Goal: Task Accomplishment & Management: Manage account settings

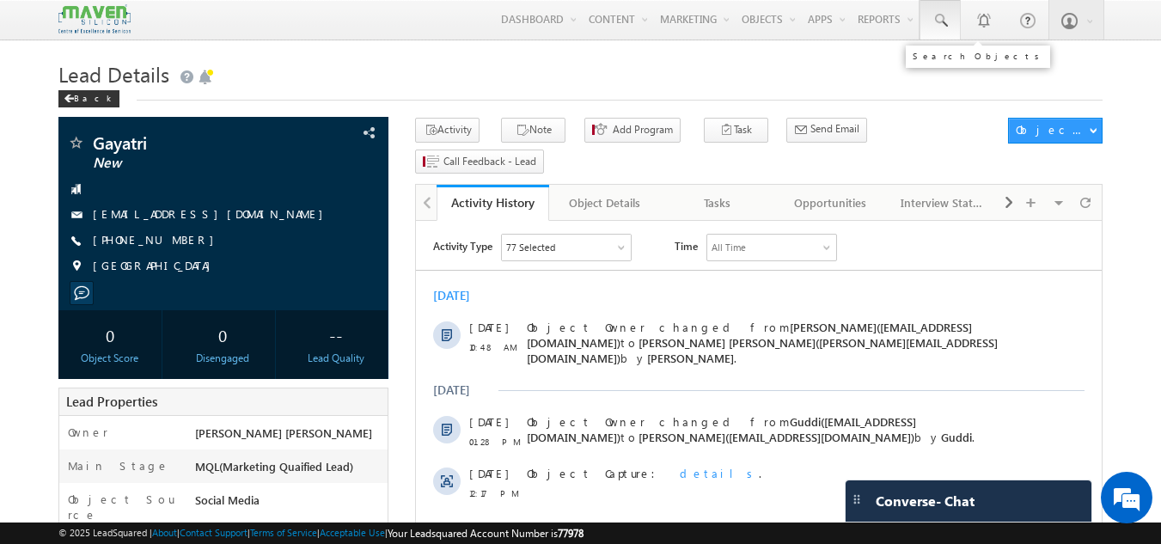
drag, startPoint x: 0, startPoint y: 0, endPoint x: 945, endPoint y: 22, distance: 945.2
click at [945, 22] on span at bounding box center [939, 20] width 17 height 17
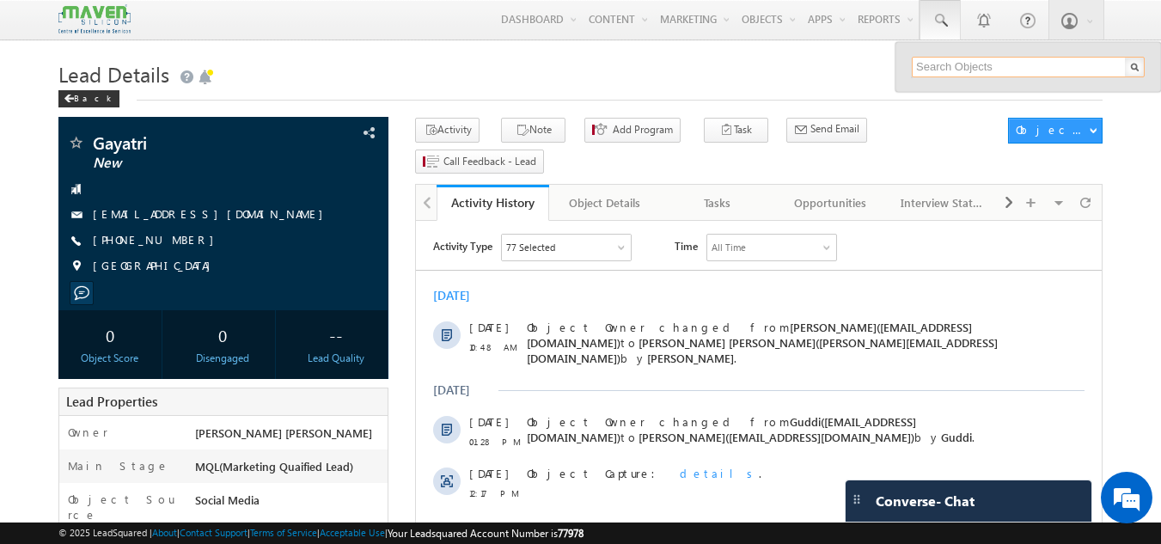
click at [932, 67] on input "text" at bounding box center [1027, 67] width 233 height 21
paste input "yashudevendran@gmail.com"
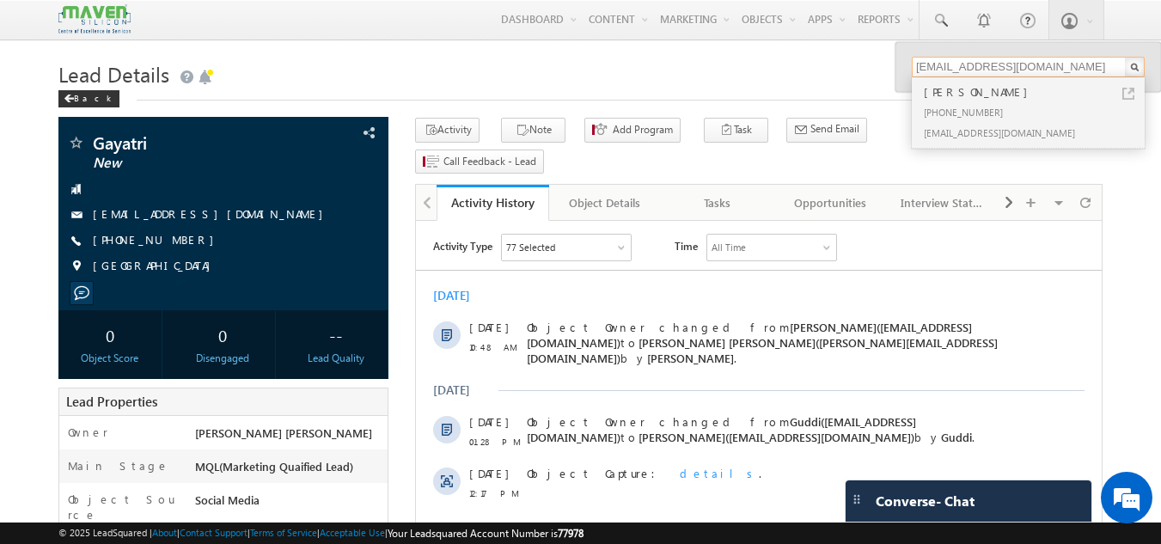
type input "yashudevendran@gmail.com"
click at [981, 103] on div "+91-9480843663" at bounding box center [1035, 111] width 230 height 21
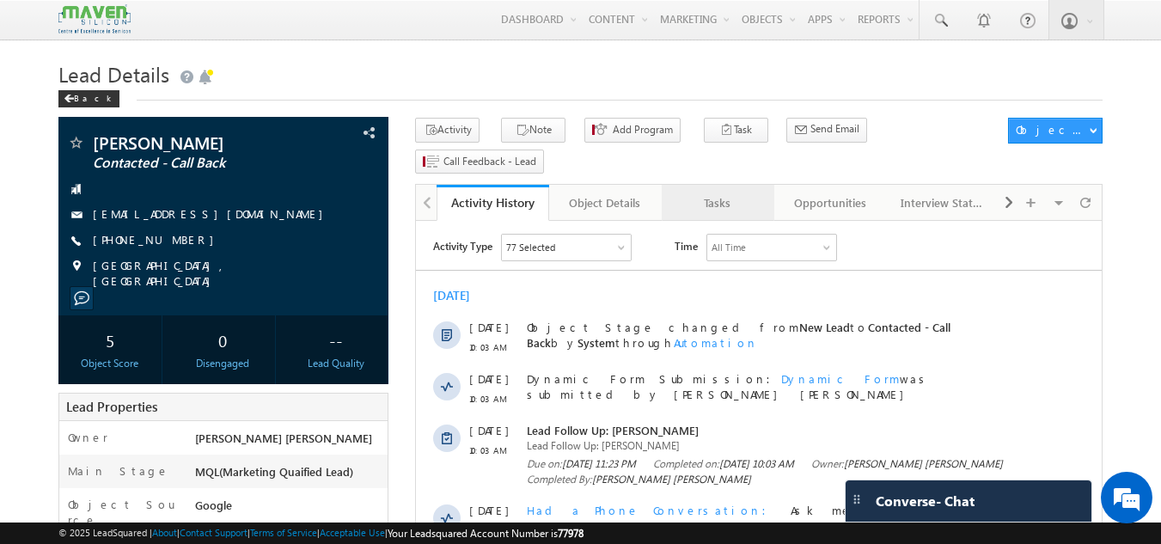
click at [725, 192] on div "Tasks" at bounding box center [716, 202] width 83 height 21
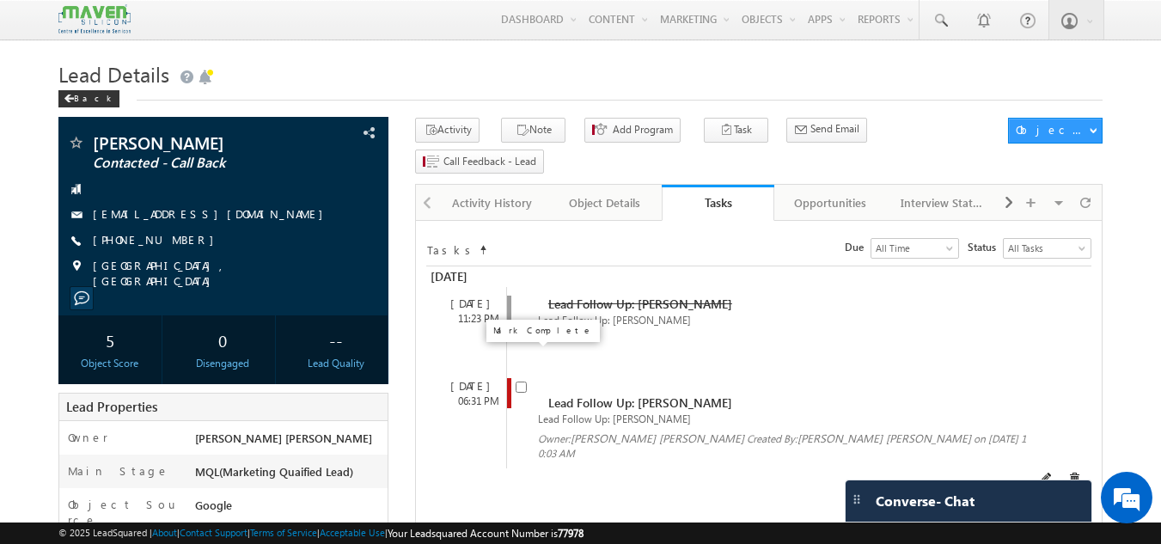
click at [521, 381] on input "checkbox" at bounding box center [520, 386] width 11 height 11
checkbox input "false"
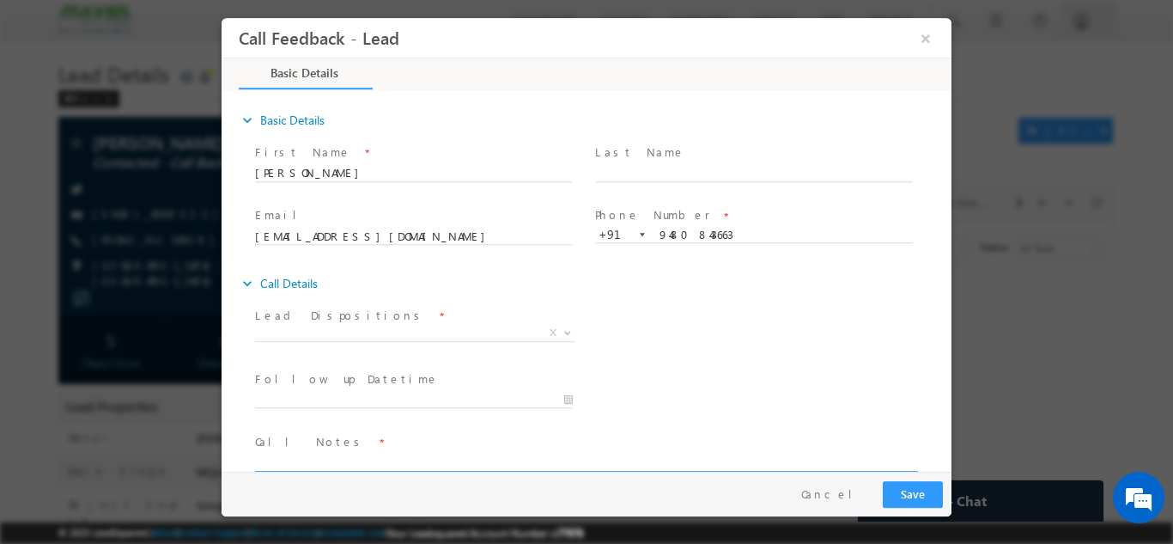
click at [432, 459] on textarea at bounding box center [585, 461] width 661 height 20
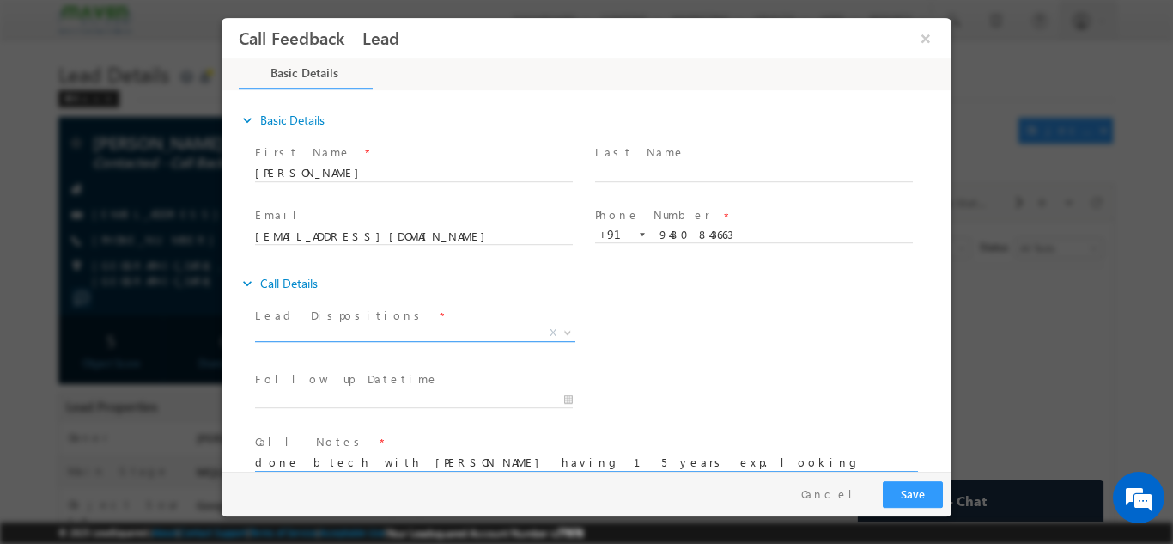
type textarea "done btech with ece having 15 years exp. looking for asic verification course s…"
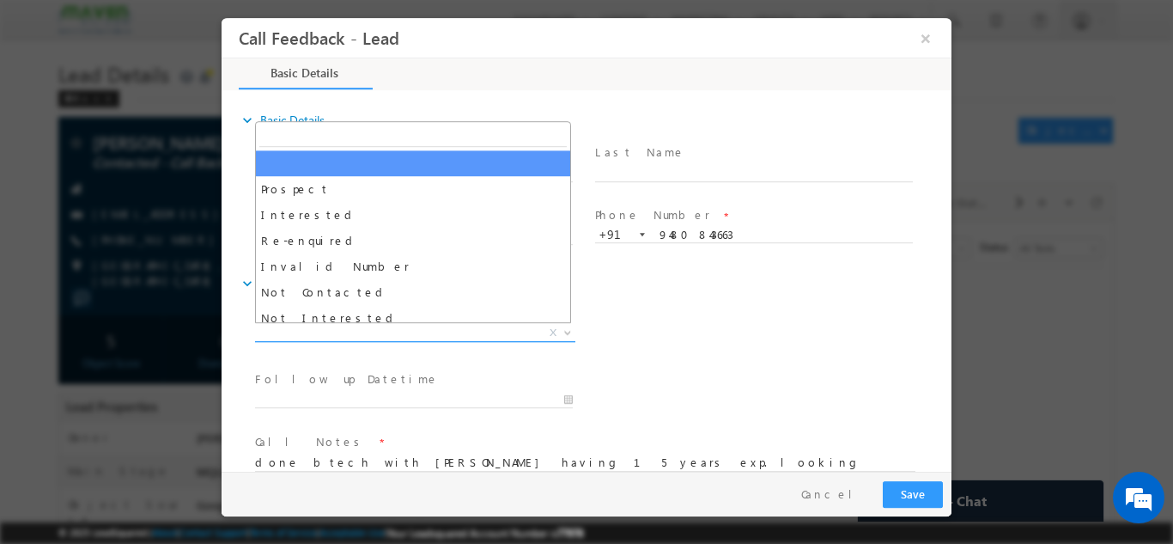
click at [296, 336] on span "X" at bounding box center [415, 332] width 320 height 17
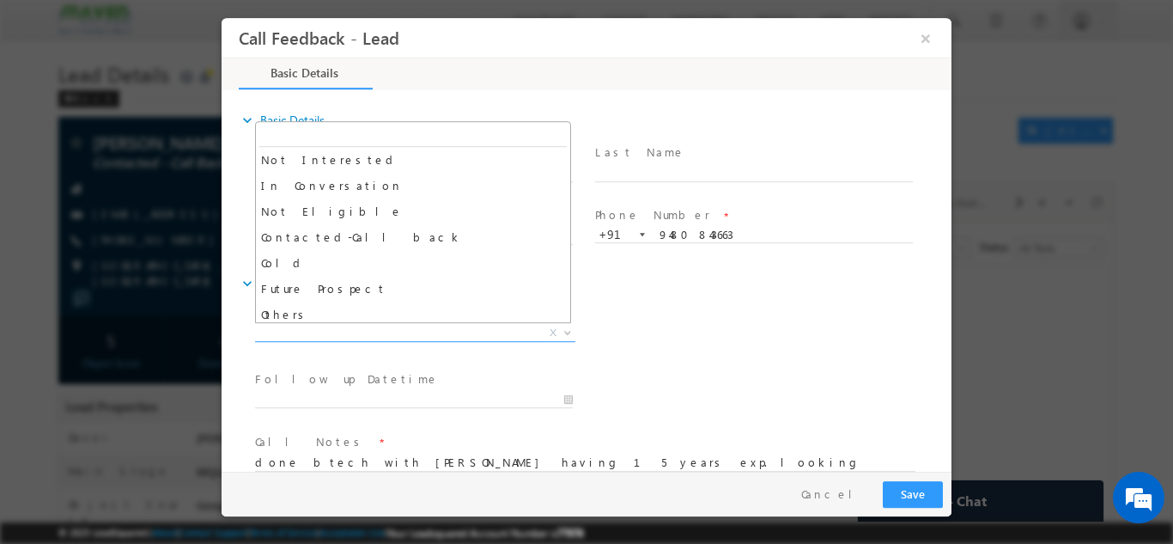
scroll to position [163, 0]
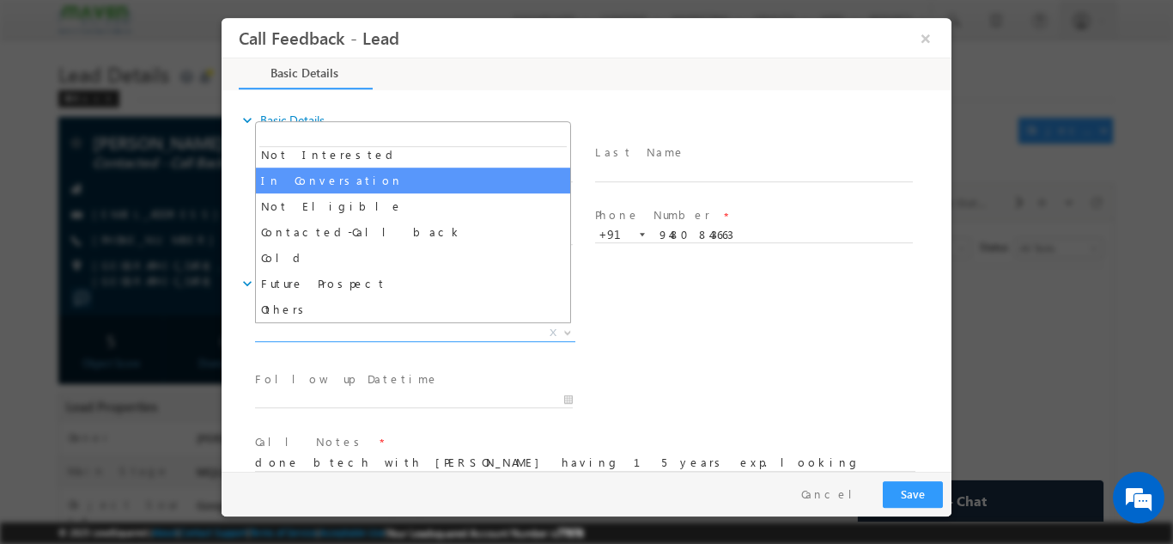
select select "In Conversation"
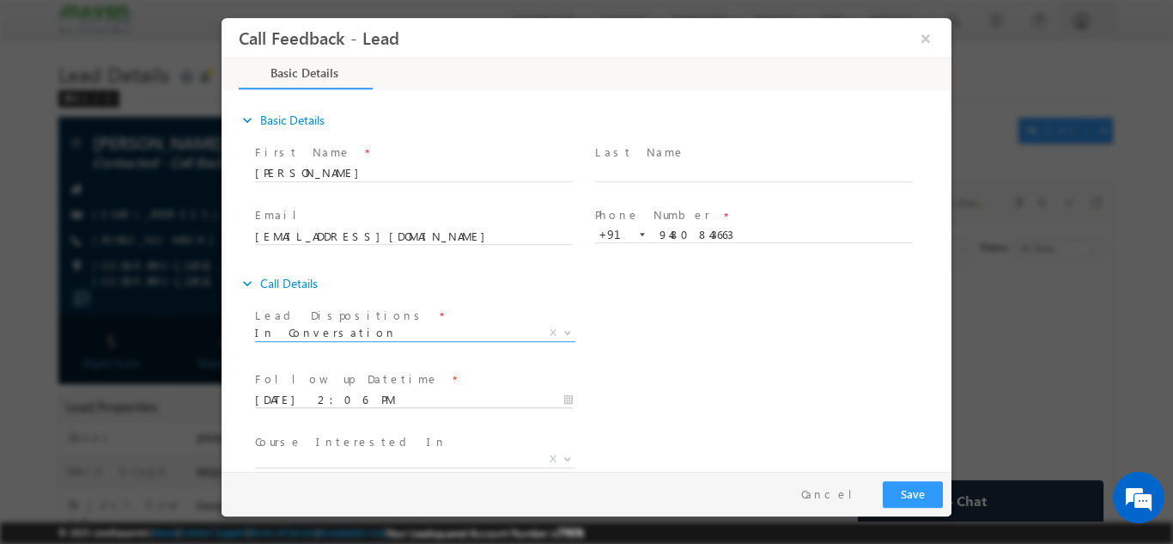
click at [430, 395] on input "15/09/2025 2:06 PM" at bounding box center [414, 399] width 318 height 17
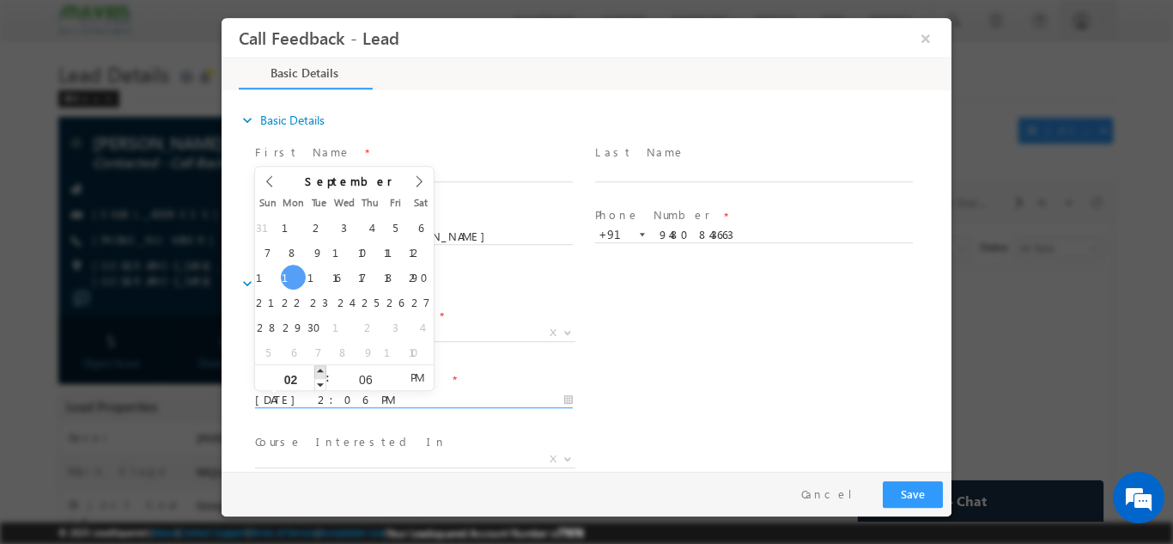
type input "15/09/2025 3:06 PM"
type input "03"
click at [324, 367] on span at bounding box center [320, 370] width 12 height 13
type input "15/09/2025 4:06 PM"
type input "04"
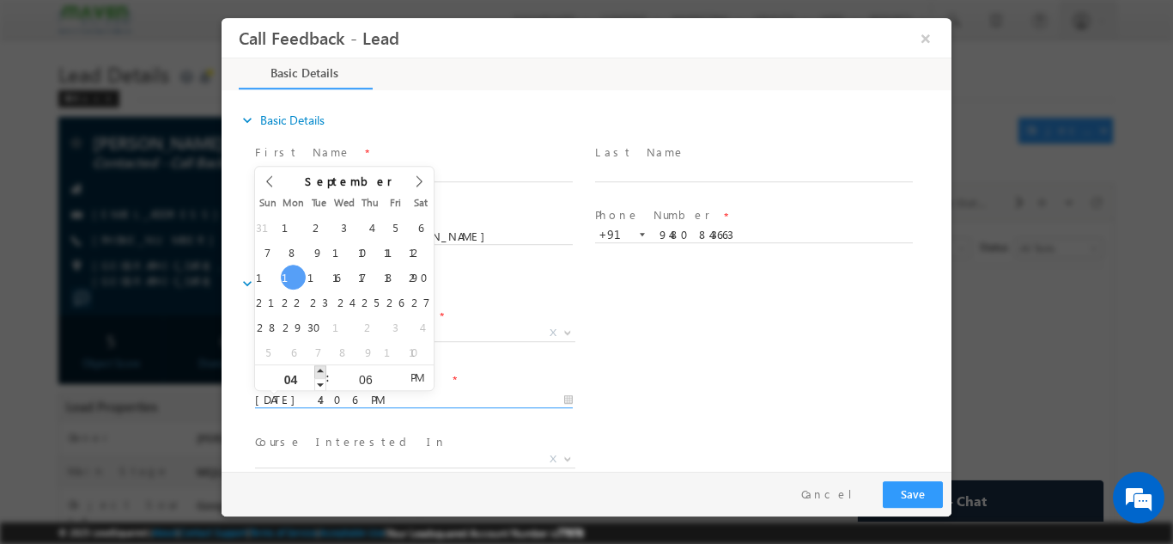
click at [324, 367] on span at bounding box center [320, 370] width 12 height 13
type input "15/09/2025 5:06 PM"
type input "05"
click at [324, 367] on span at bounding box center [320, 370] width 12 height 13
type input "15/09/2025 6:06 PM"
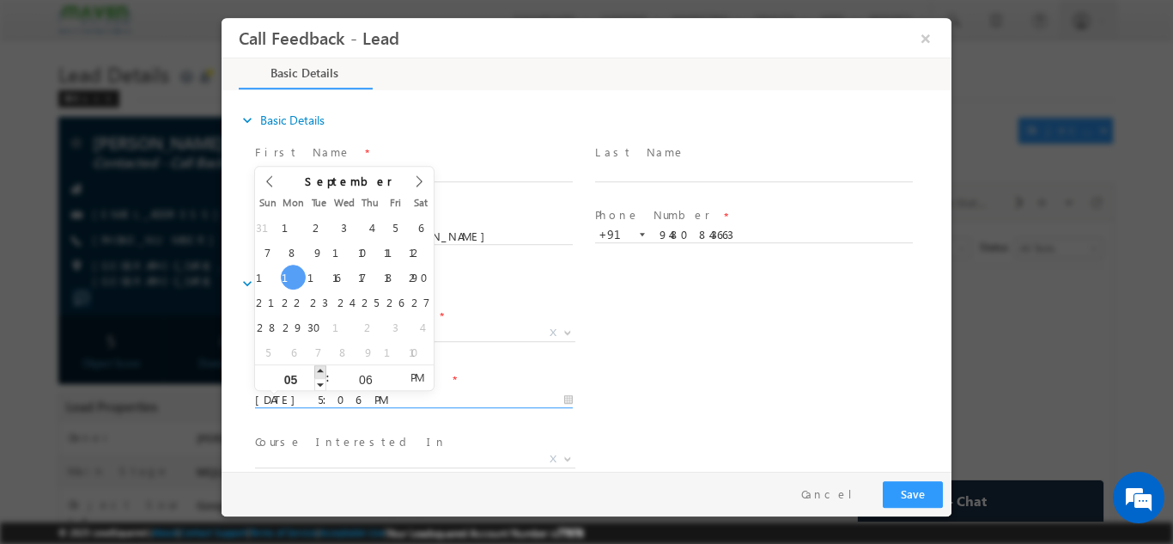
type input "06"
click at [324, 367] on span at bounding box center [320, 370] width 12 height 13
type input "15/09/2025 7:06 PM"
type input "07"
click at [324, 367] on span at bounding box center [320, 370] width 12 height 13
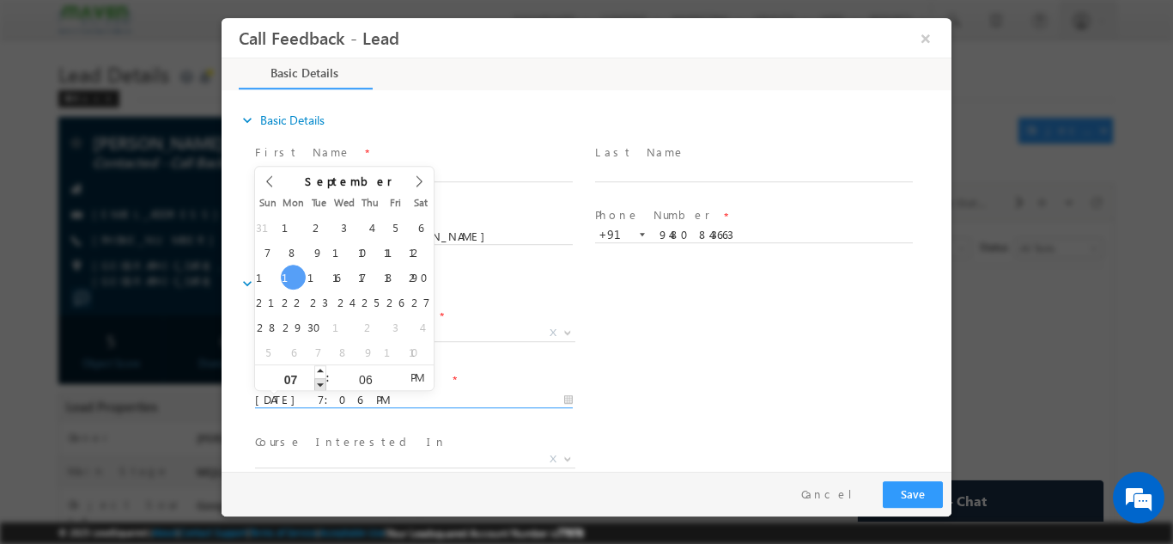
type input "15/09/2025 6:06 PM"
type input "06"
click at [316, 384] on span at bounding box center [320, 383] width 12 height 13
click at [357, 375] on input "06" at bounding box center [365, 378] width 71 height 11
type input "30"
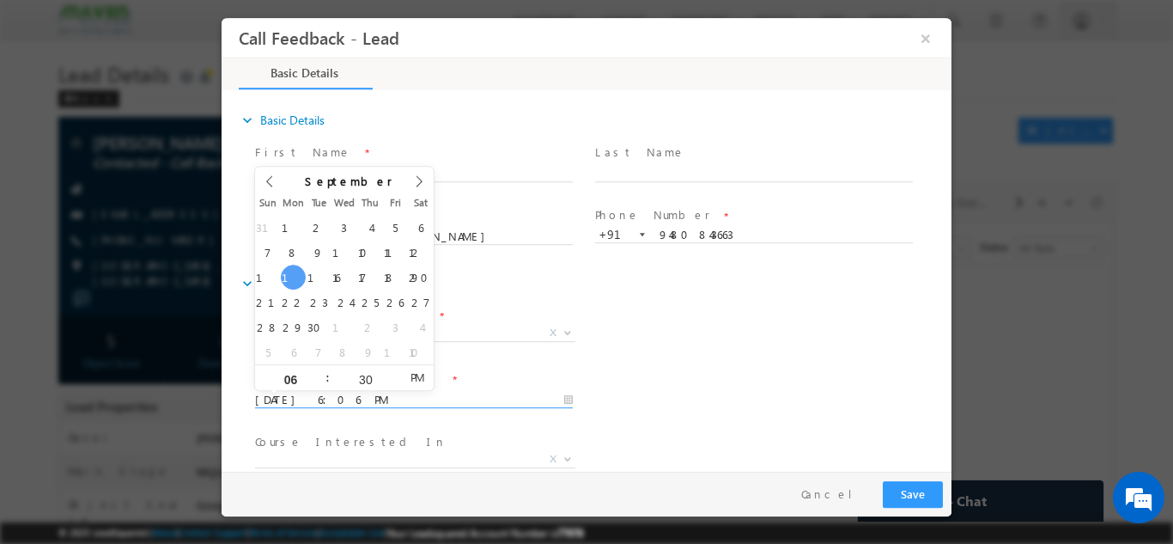
type input "15/09/2025 6:30 PM"
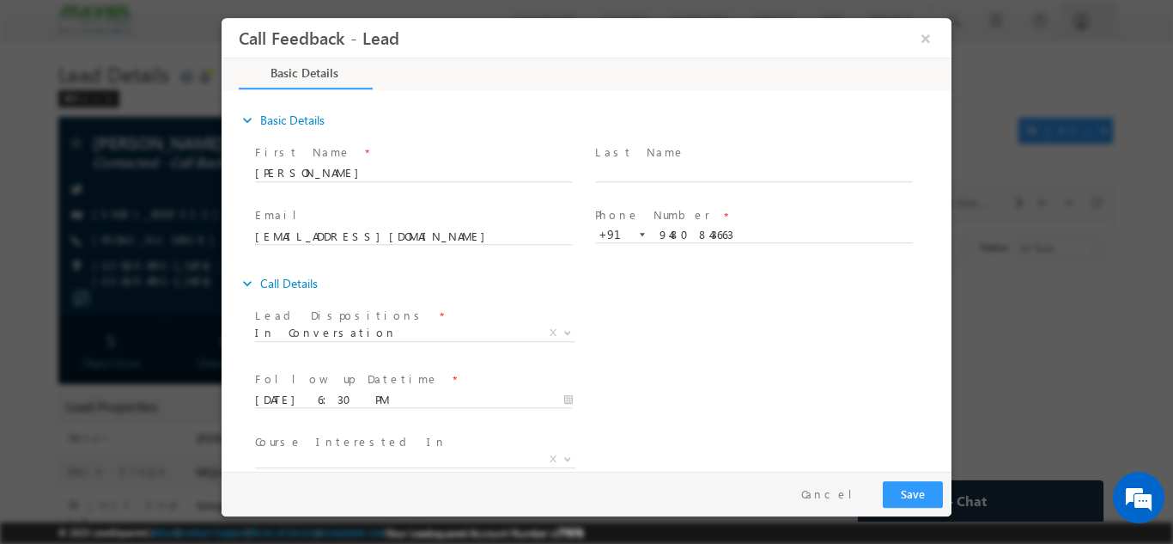
click at [692, 382] on div "Follow up Datetime * 15/09/2025 6:30 PM Program Type * Long Term Short Term X" at bounding box center [602, 398] width 700 height 64
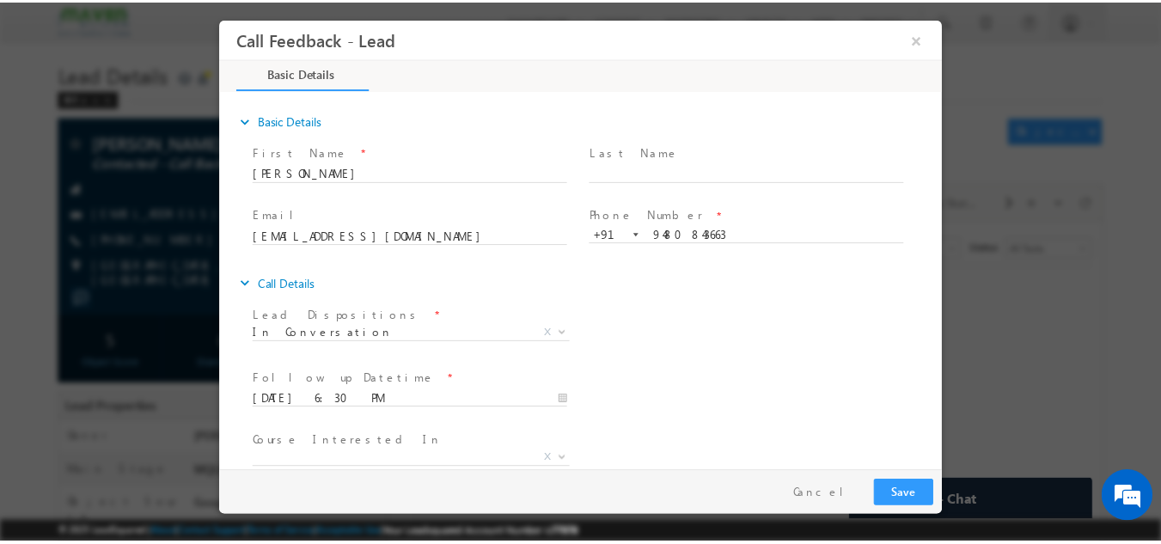
scroll to position [91, 0]
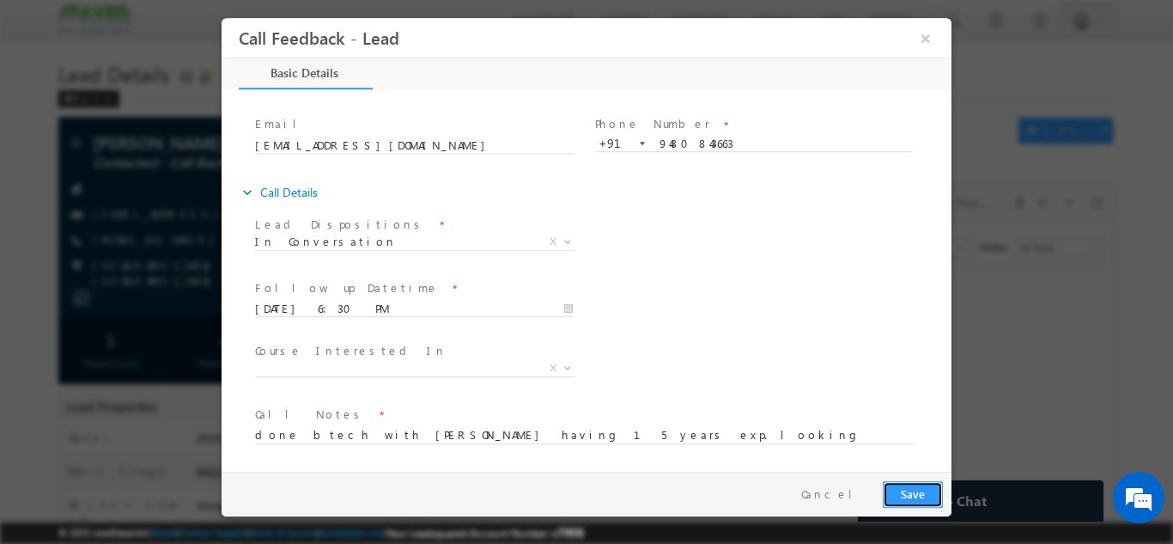
click at [923, 492] on button "Save" at bounding box center [913, 493] width 60 height 27
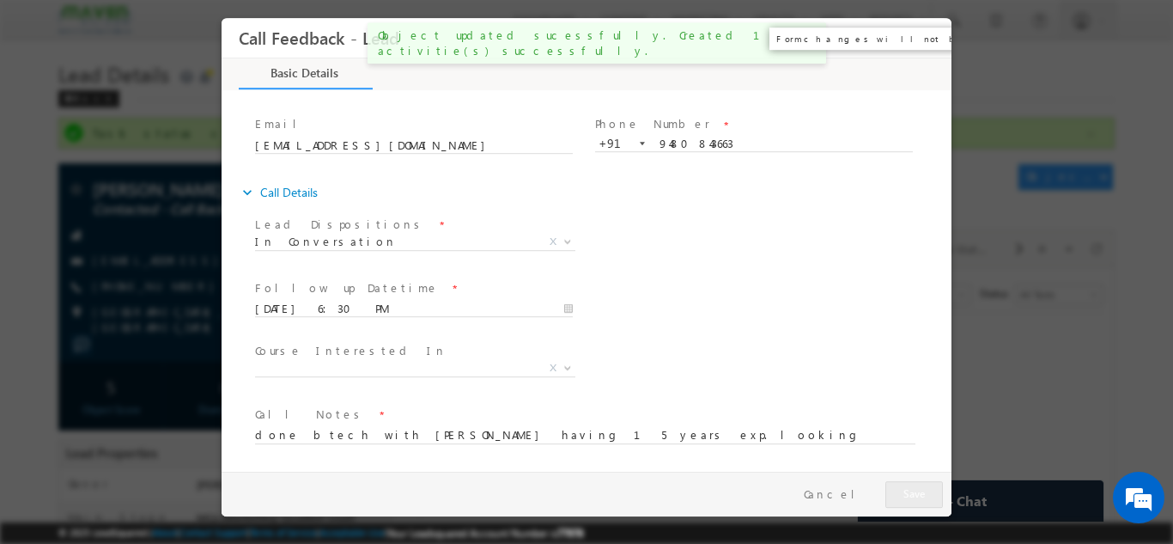
click at [930, 34] on button "×" at bounding box center [925, 37] width 29 height 32
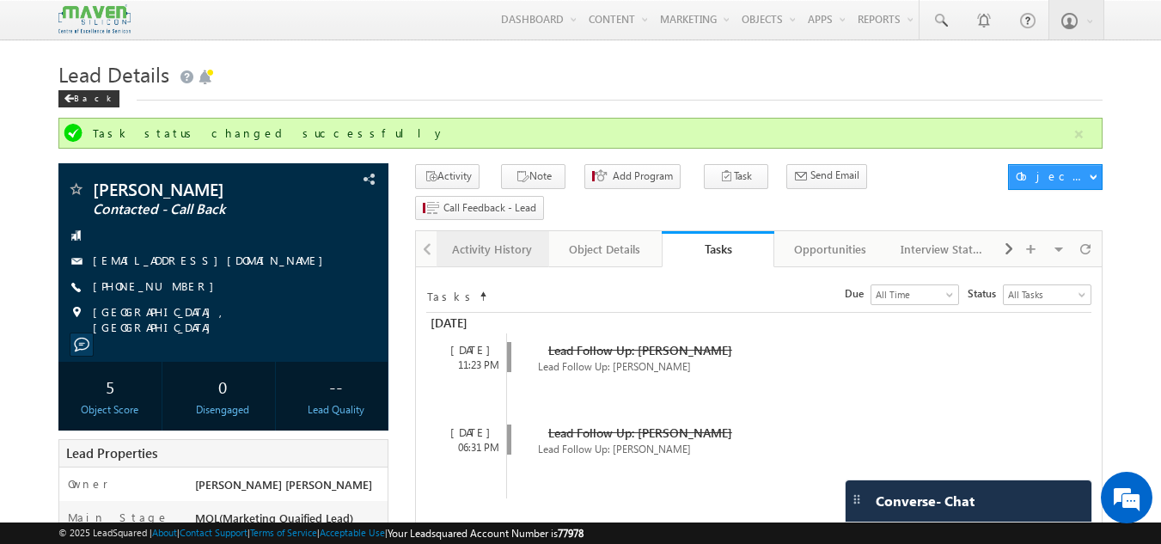
click at [501, 231] on link "Activity History" at bounding box center [492, 249] width 113 height 36
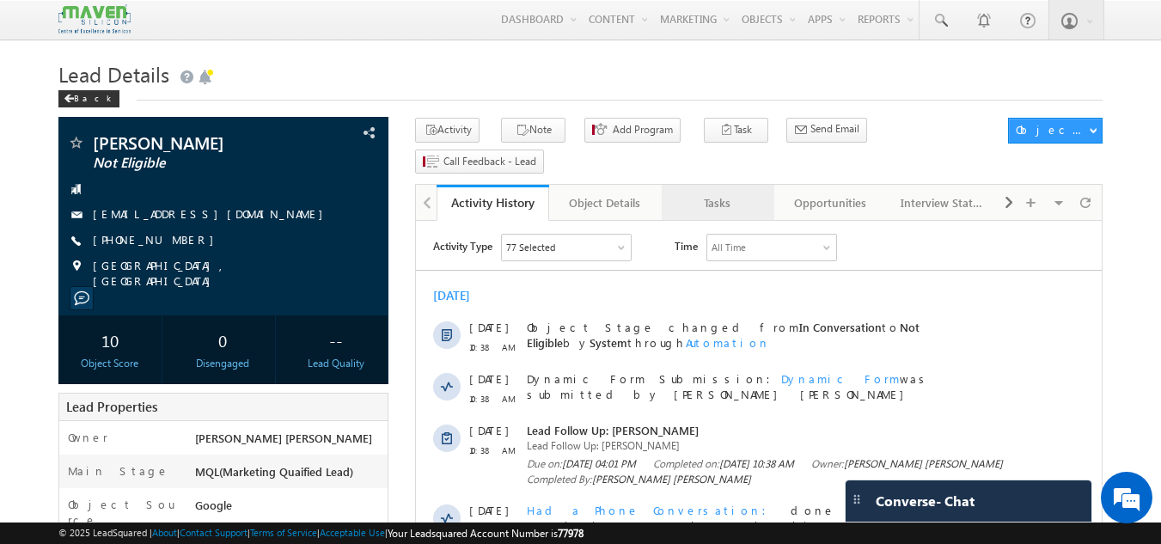
click at [698, 192] on div "Tasks" at bounding box center [716, 202] width 83 height 21
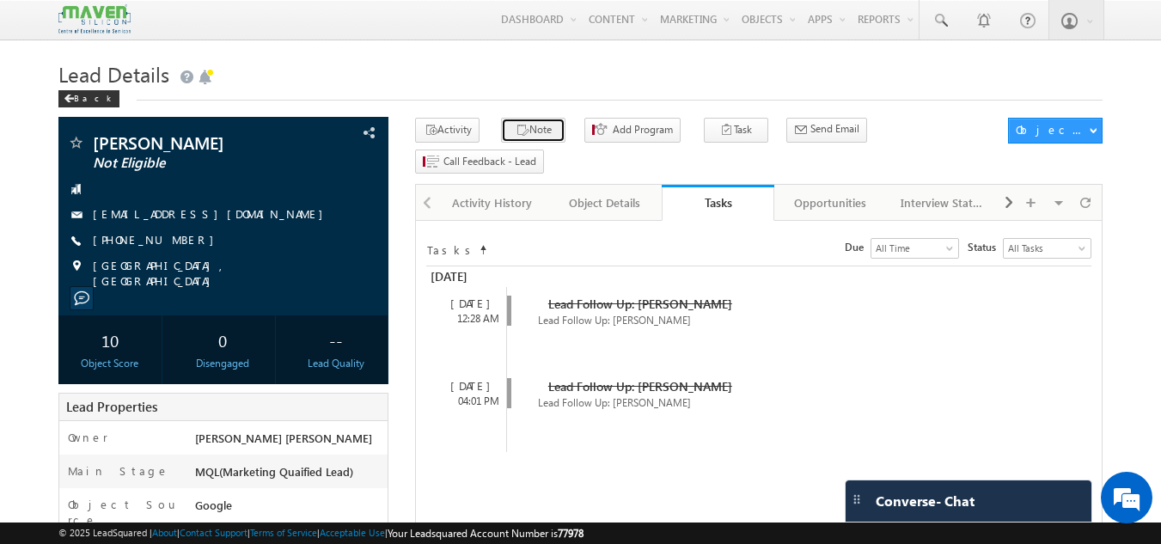
click at [544, 130] on button "Note" at bounding box center [533, 130] width 64 height 25
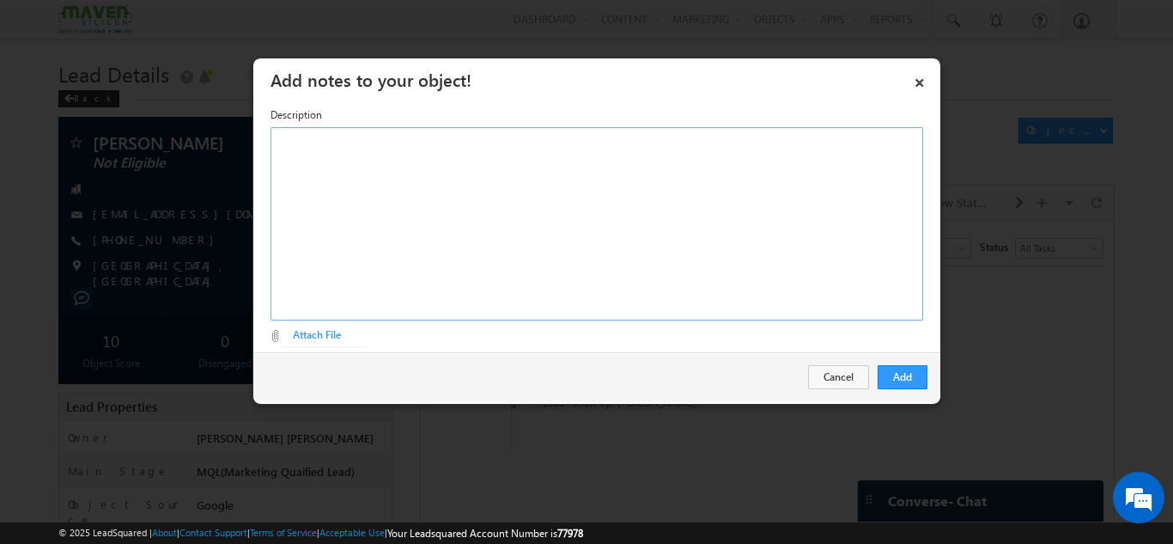
click at [424, 277] on div "Rich Text Editor, Description-inline-editor-div" at bounding box center [597, 223] width 653 height 193
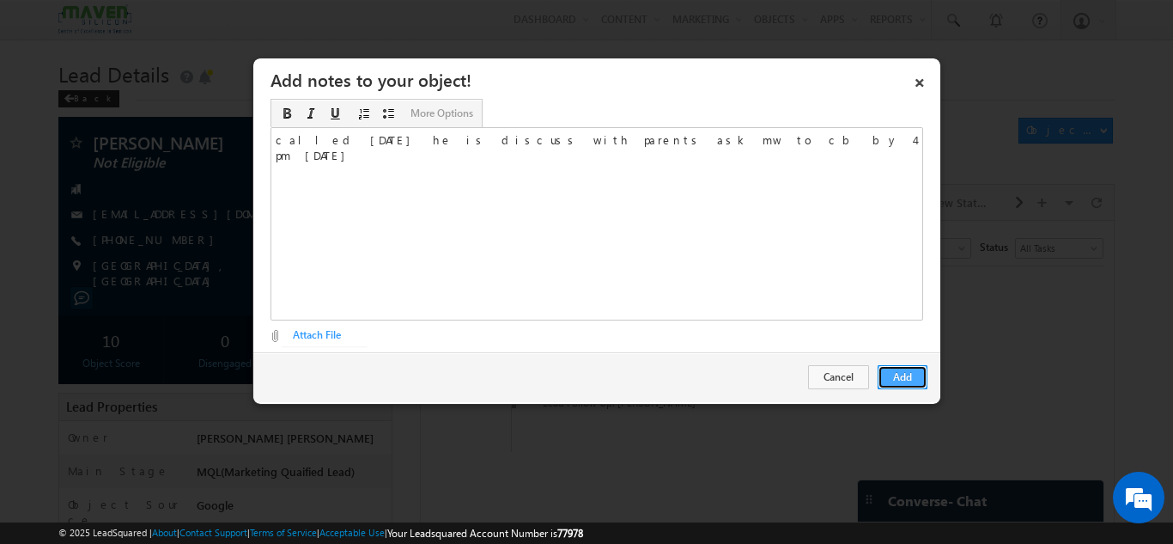
click at [921, 370] on button "Add" at bounding box center [903, 377] width 50 height 24
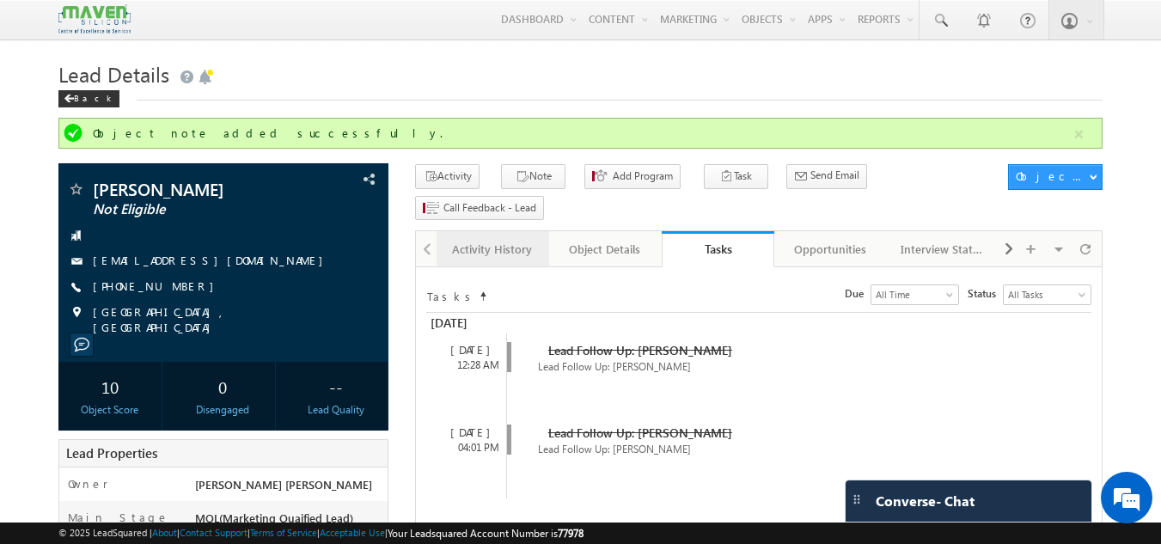
click at [491, 239] on div "Activity History" at bounding box center [491, 249] width 83 height 21
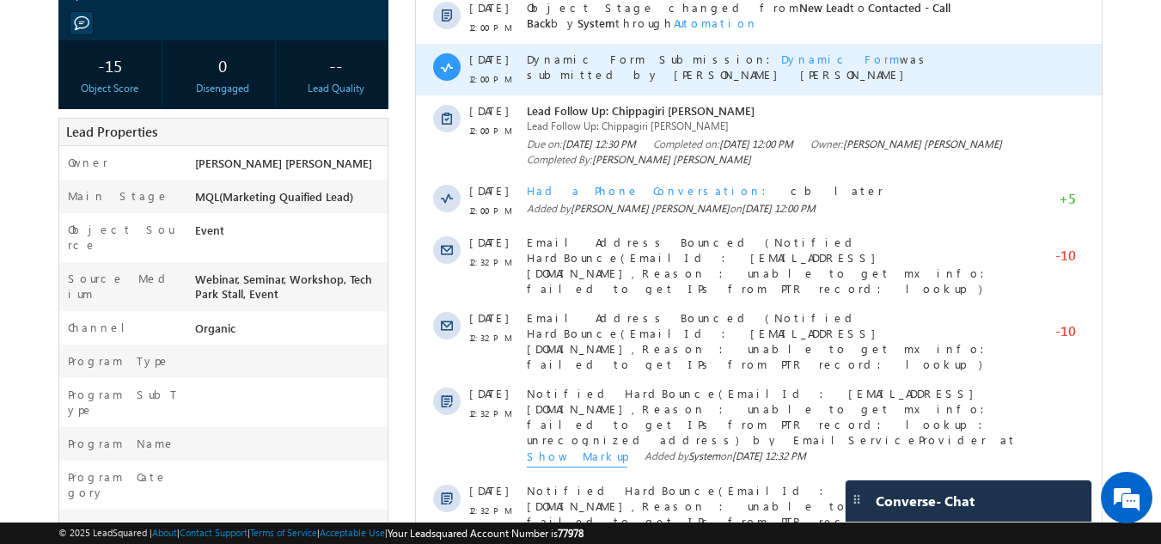
scroll to position [647, 0]
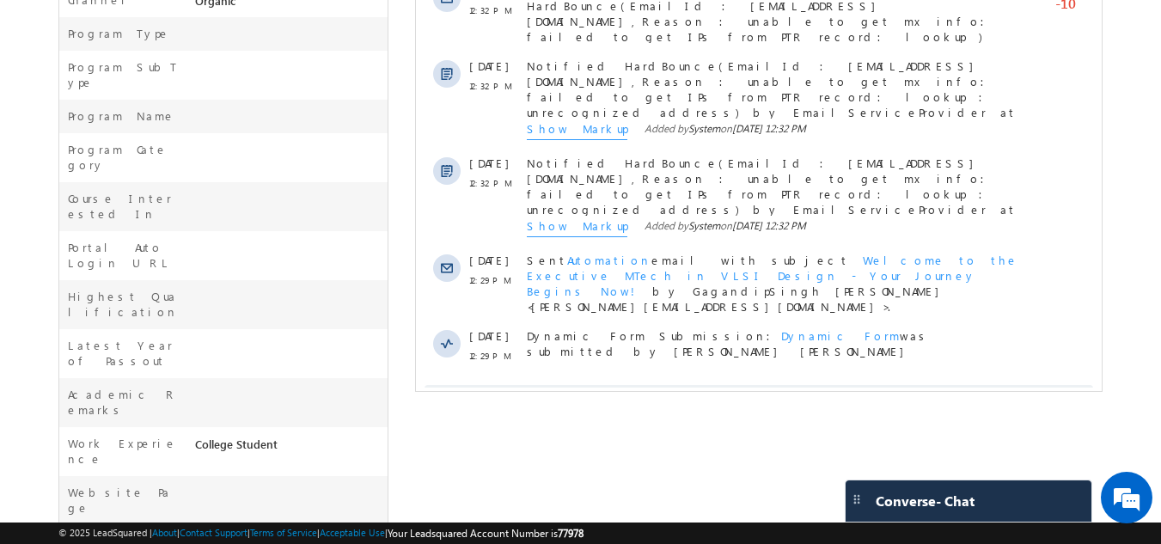
click at [747, 385] on span "Show More" at bounding box center [766, 402] width 91 height 34
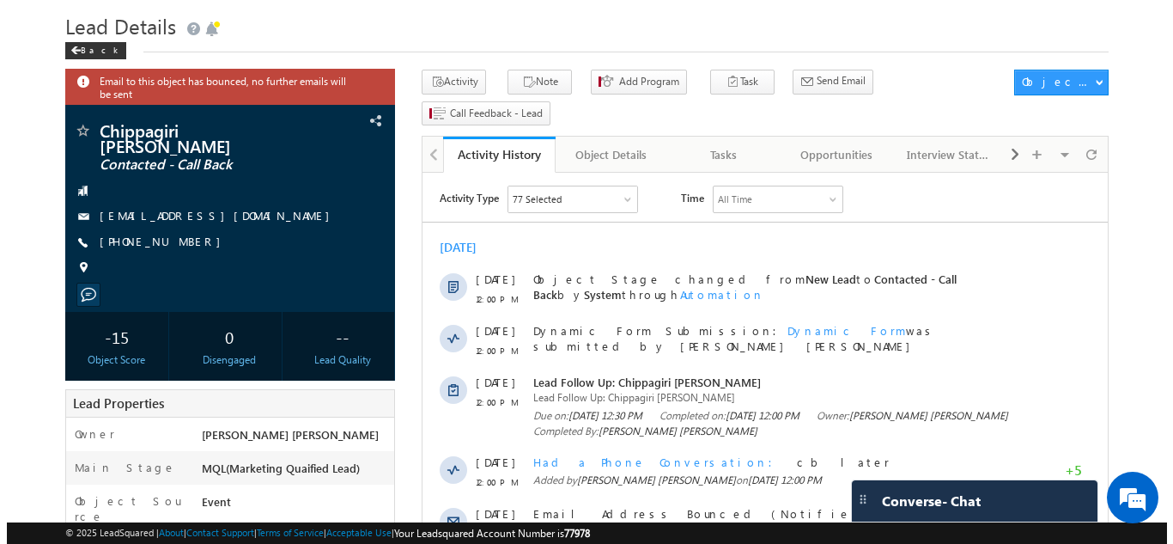
scroll to position [0, 0]
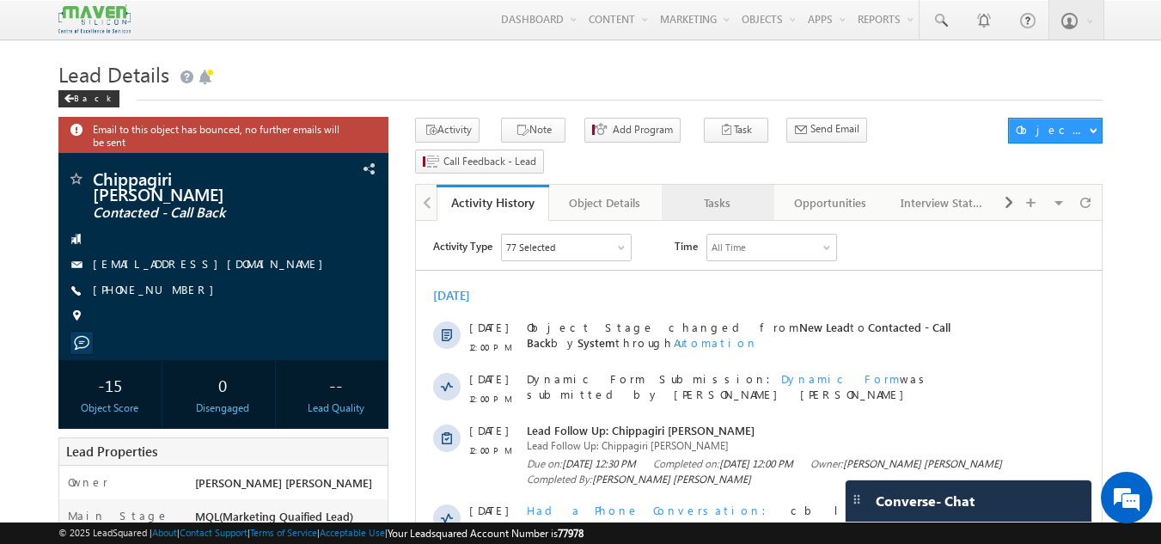
click at [715, 192] on div "Tasks" at bounding box center [716, 202] width 83 height 21
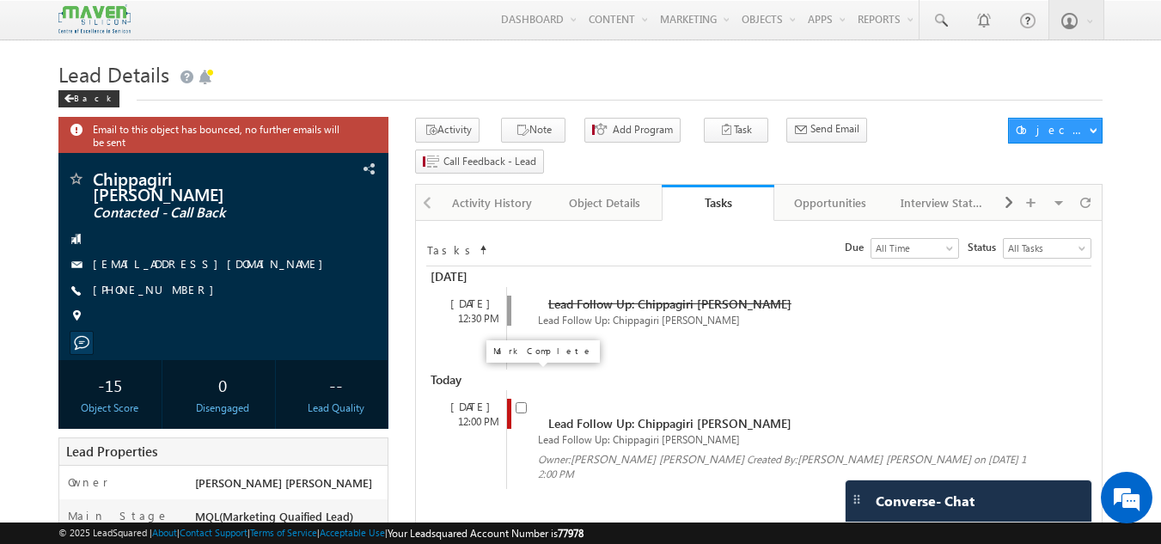
click at [518, 402] on input "checkbox" at bounding box center [520, 407] width 11 height 11
checkbox input "false"
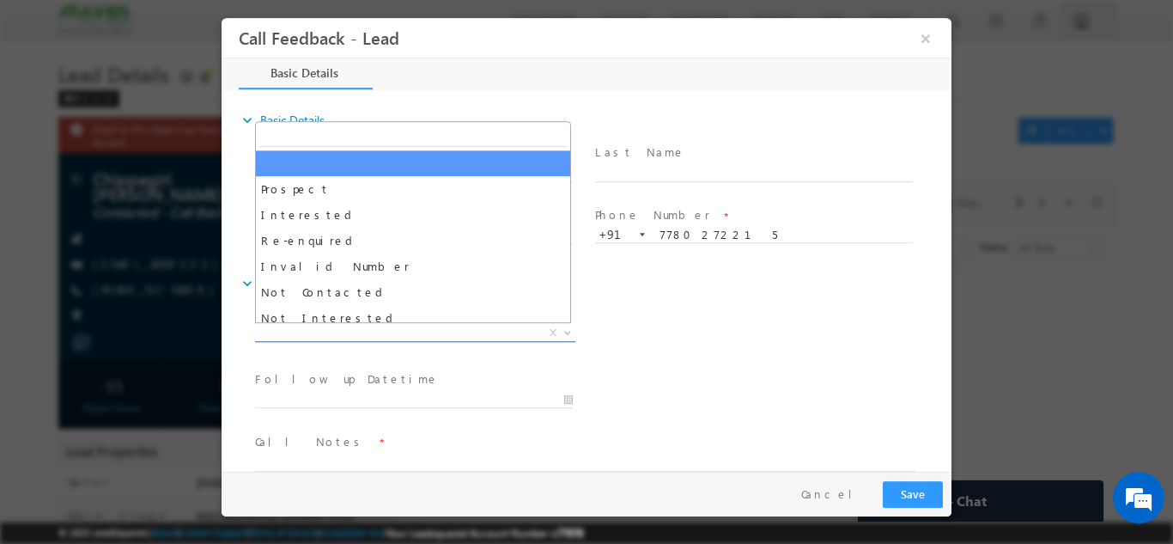
click at [483, 330] on span "X" at bounding box center [415, 332] width 320 height 17
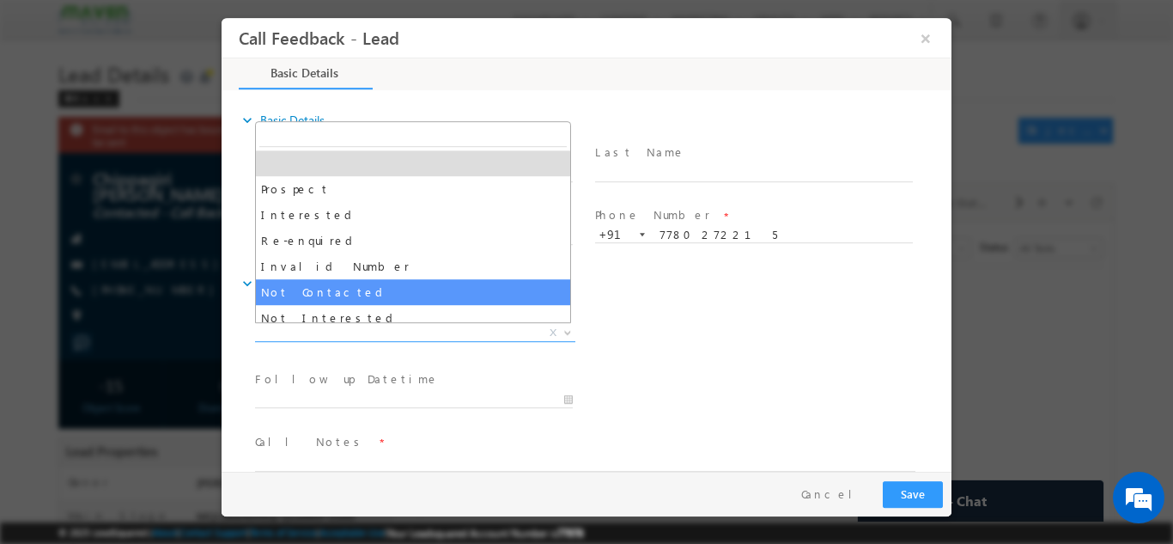
select select "Not Contacted"
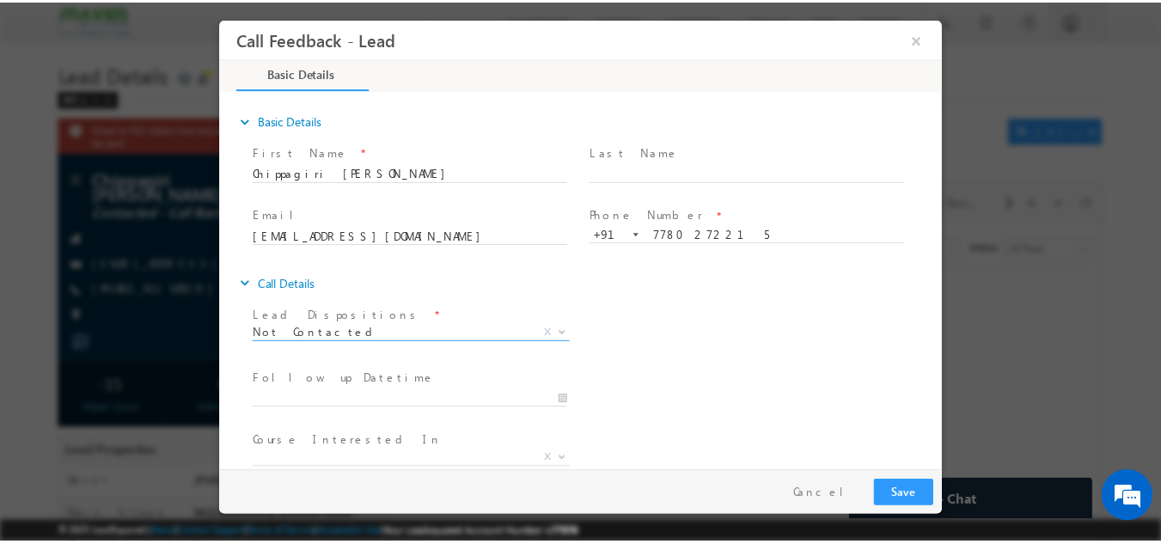
scroll to position [91, 0]
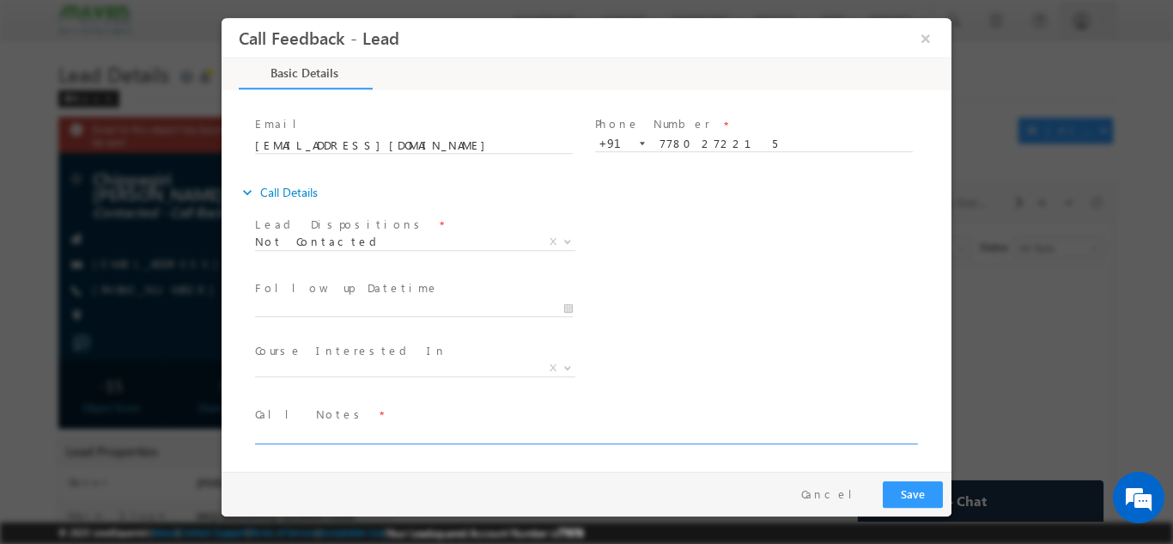
click at [331, 438] on textarea at bounding box center [585, 434] width 661 height 20
type textarea "dnp"
click at [358, 301] on input "15/09/2025 2:12 PM" at bounding box center [414, 308] width 318 height 17
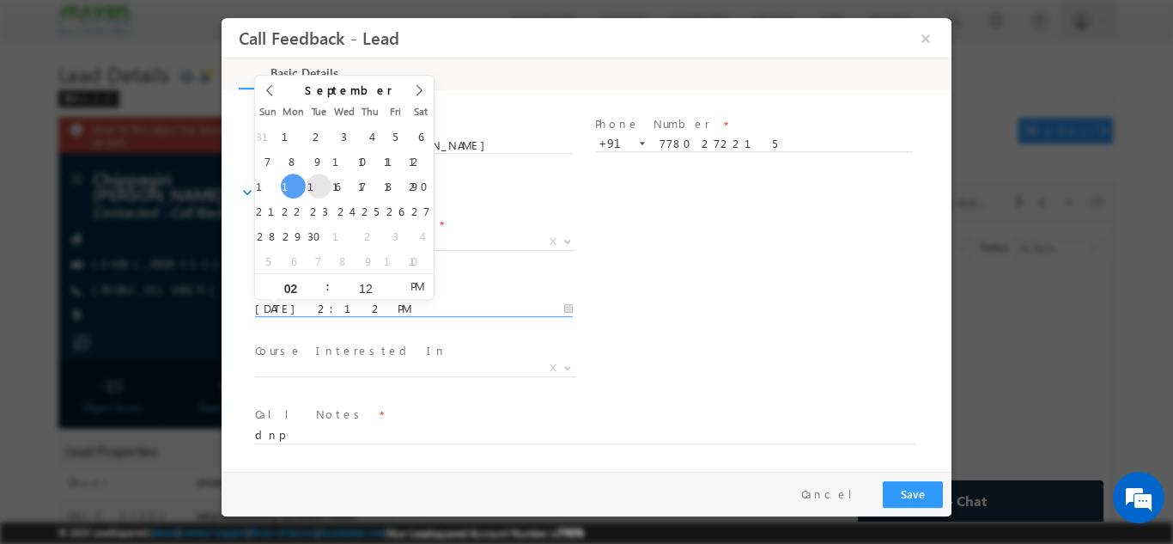
type input "16/09/2025 2:12 PM"
click at [774, 252] on div "Lead Dispositions * Prospect Interested Re-enquired Invalid Number Not Contacte…" at bounding box center [602, 243] width 700 height 64
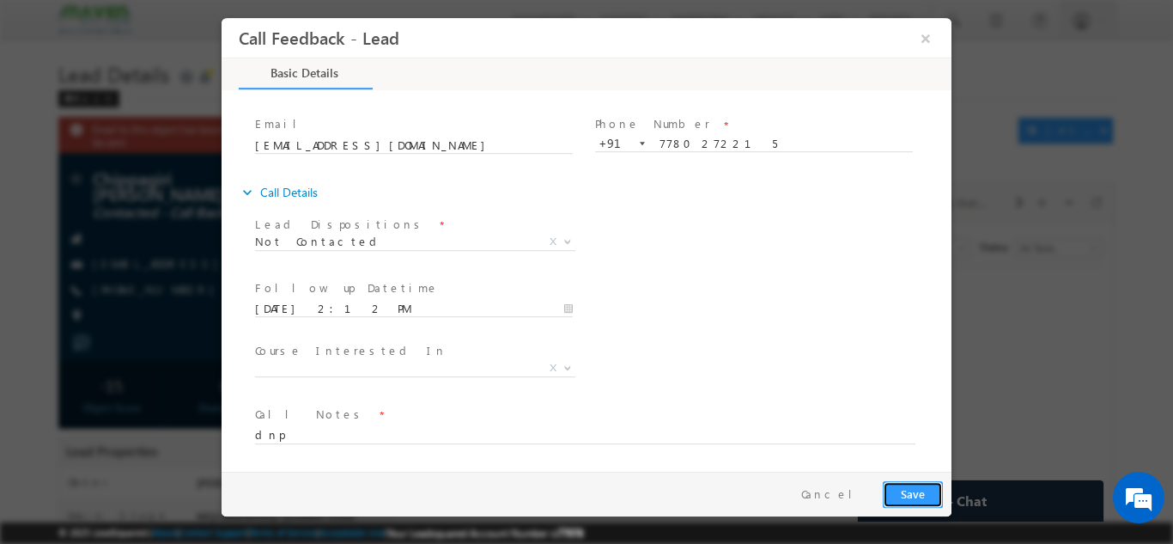
click at [917, 494] on button "Save" at bounding box center [913, 493] width 60 height 27
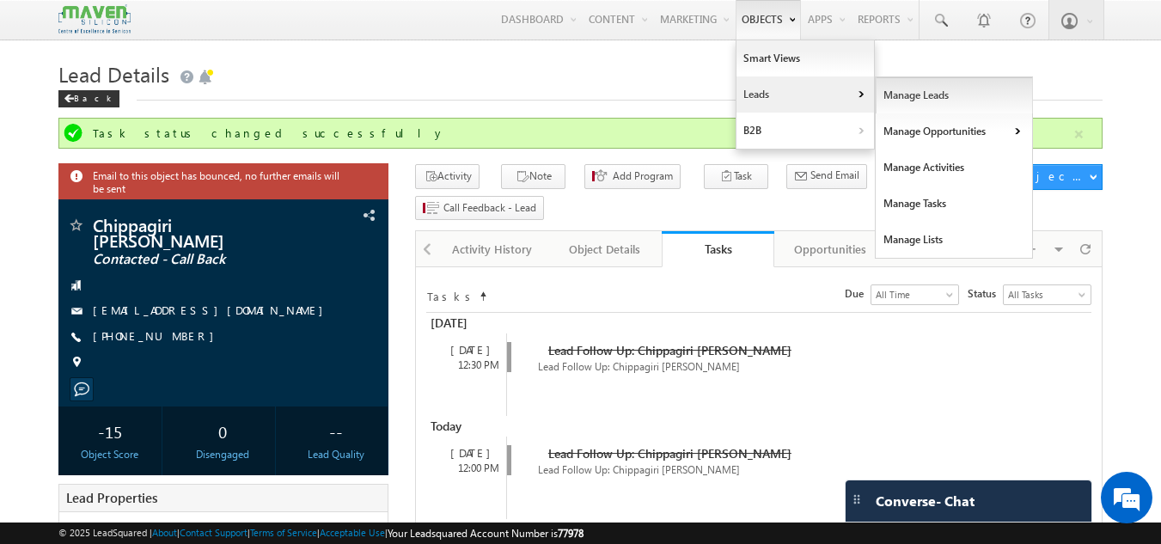
click at [947, 104] on link "Manage Leads" at bounding box center [953, 95] width 157 height 36
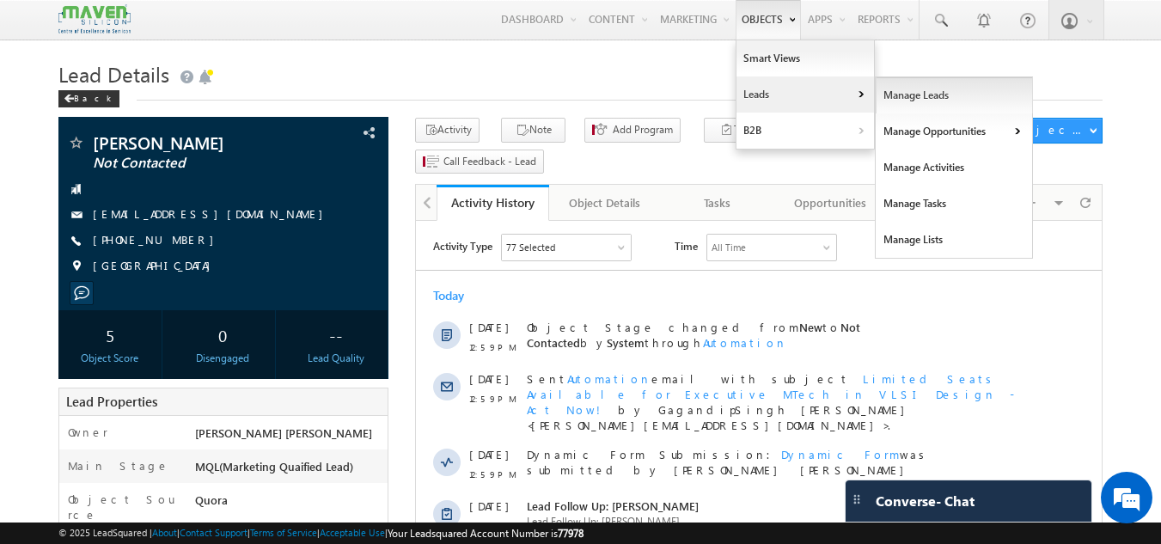
click at [885, 96] on link "Manage Leads" at bounding box center [953, 95] width 157 height 36
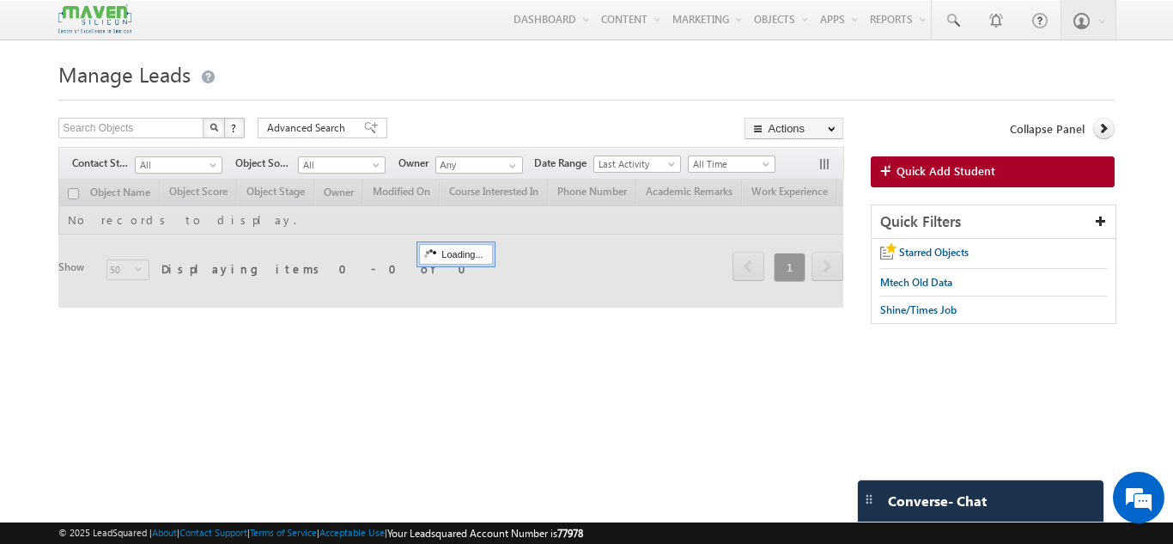
click at [885, 96] on div at bounding box center [586, 94] width 1056 height 11
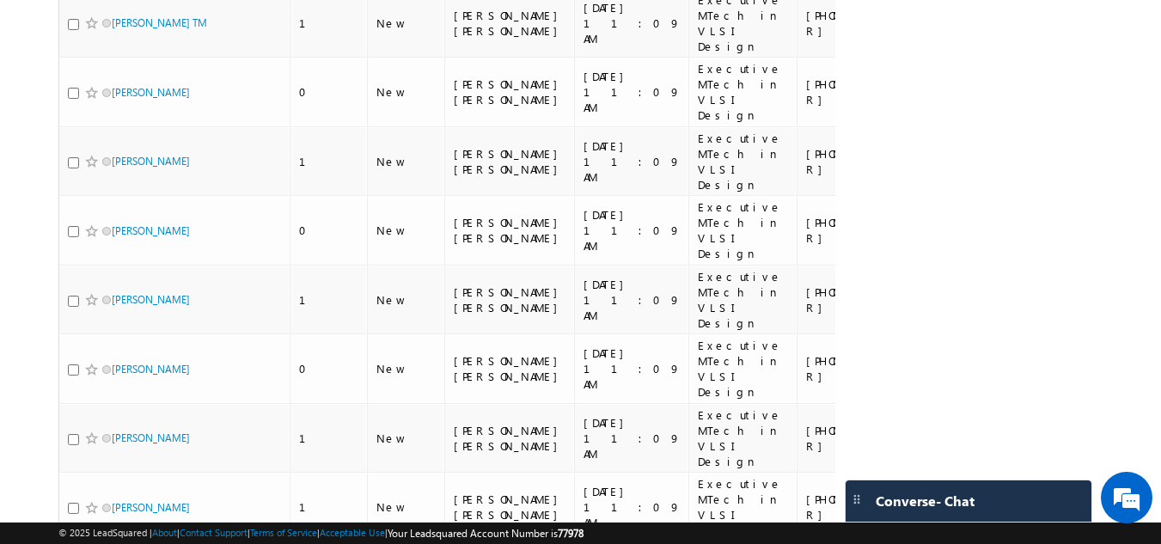
scroll to position [2499, 0]
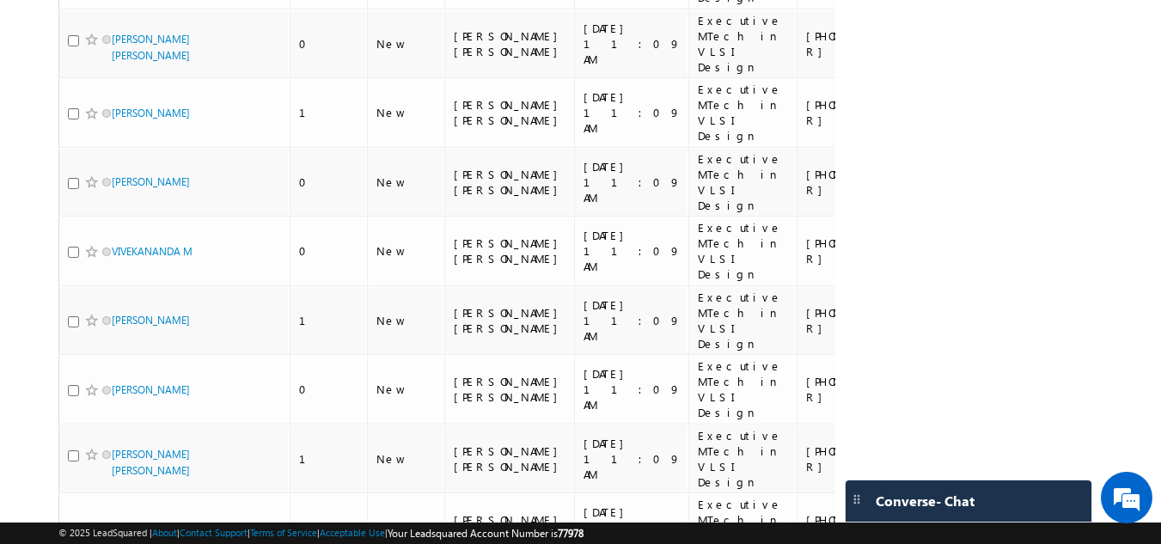
scroll to position [2063, 0]
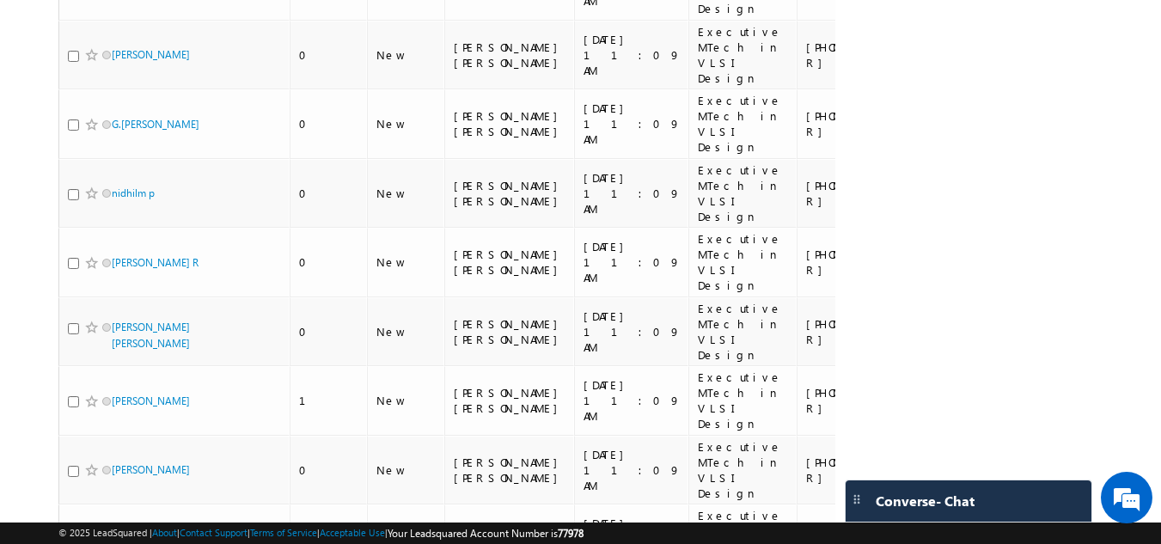
scroll to position [1776, 0]
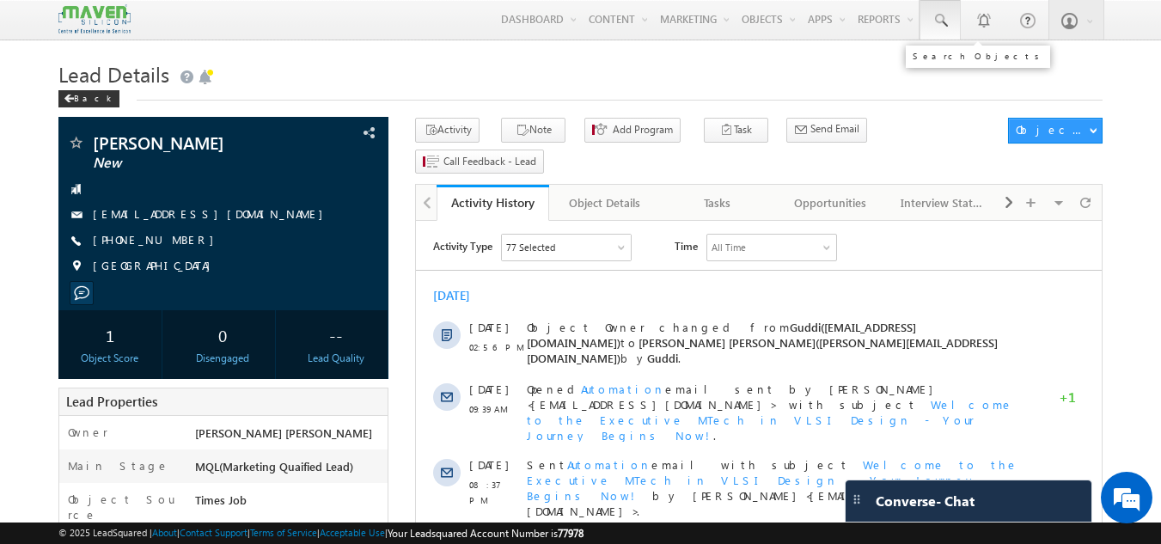
click at [942, 30] on link at bounding box center [939, 20] width 41 height 40
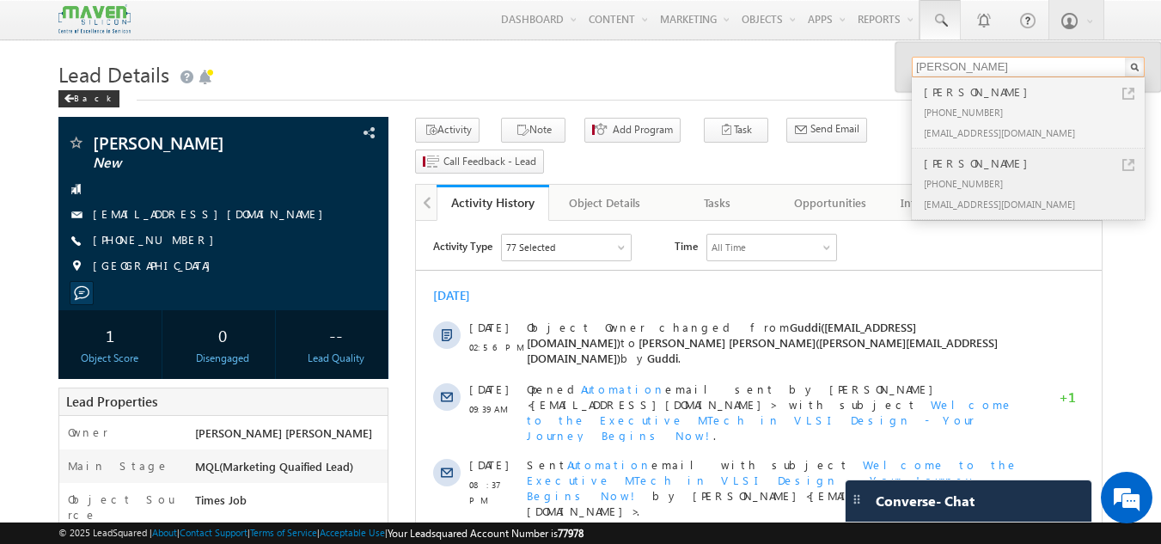
type input "[PERSON_NAME]"
click at [997, 165] on div "[PERSON_NAME]" at bounding box center [1035, 163] width 230 height 19
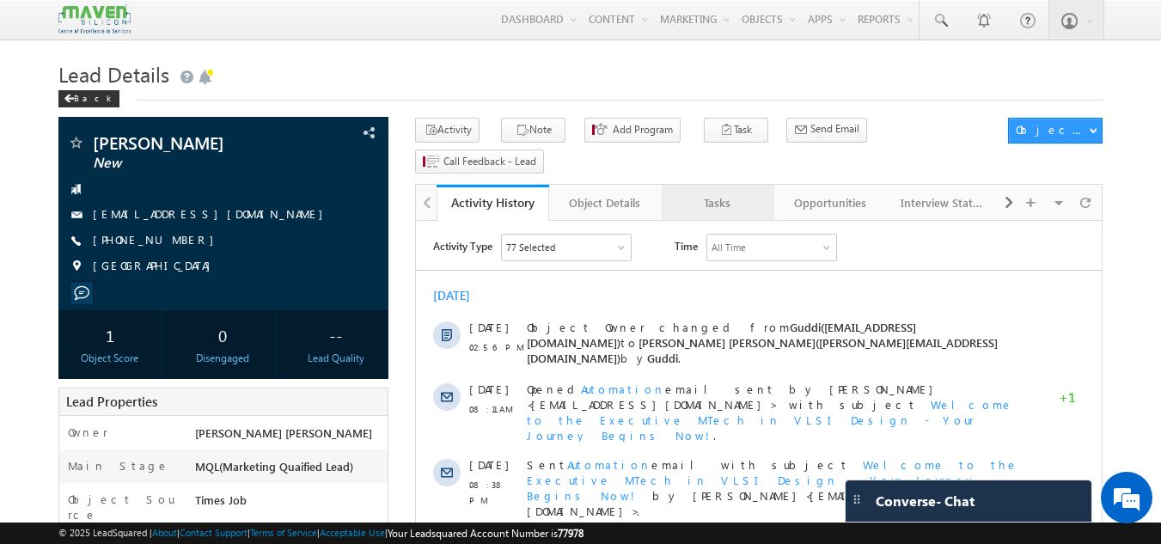
click at [697, 192] on div "Tasks" at bounding box center [716, 202] width 83 height 21
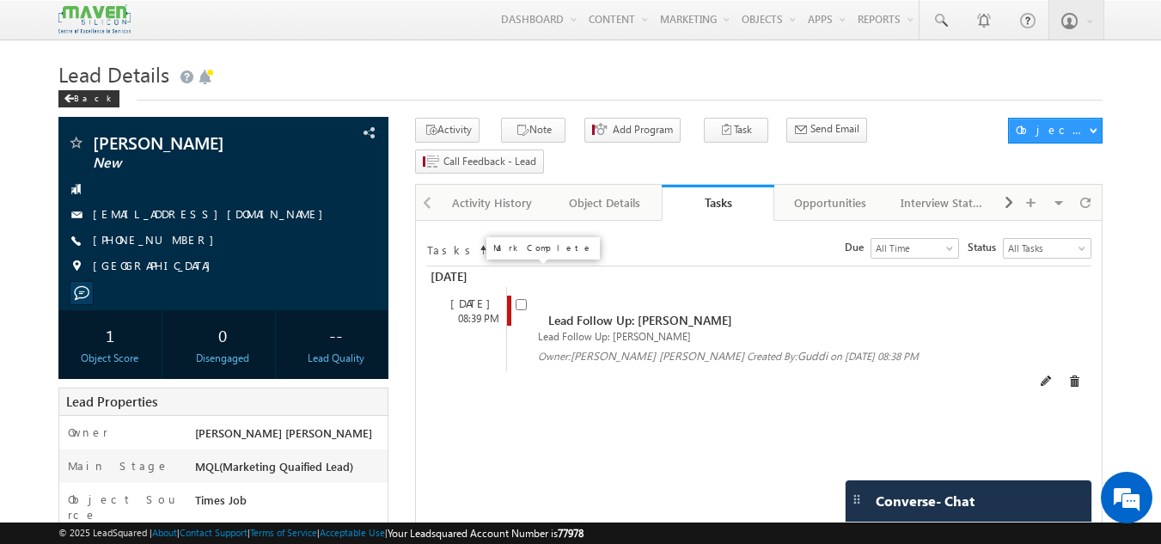
click at [526, 299] on input "checkbox" at bounding box center [520, 304] width 11 height 11
checkbox input "false"
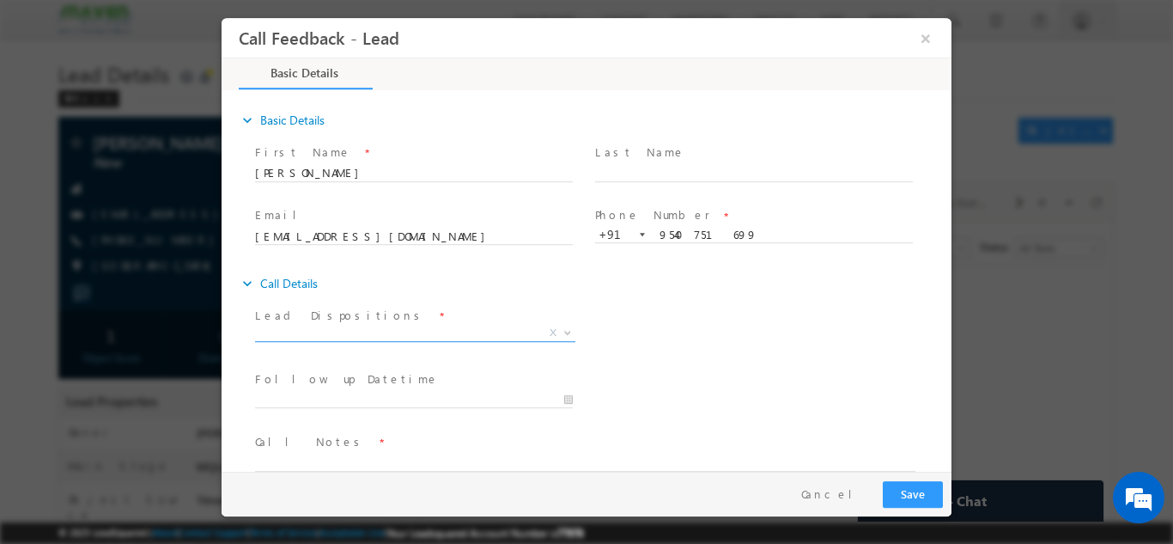
click at [411, 336] on span "X" at bounding box center [415, 332] width 320 height 17
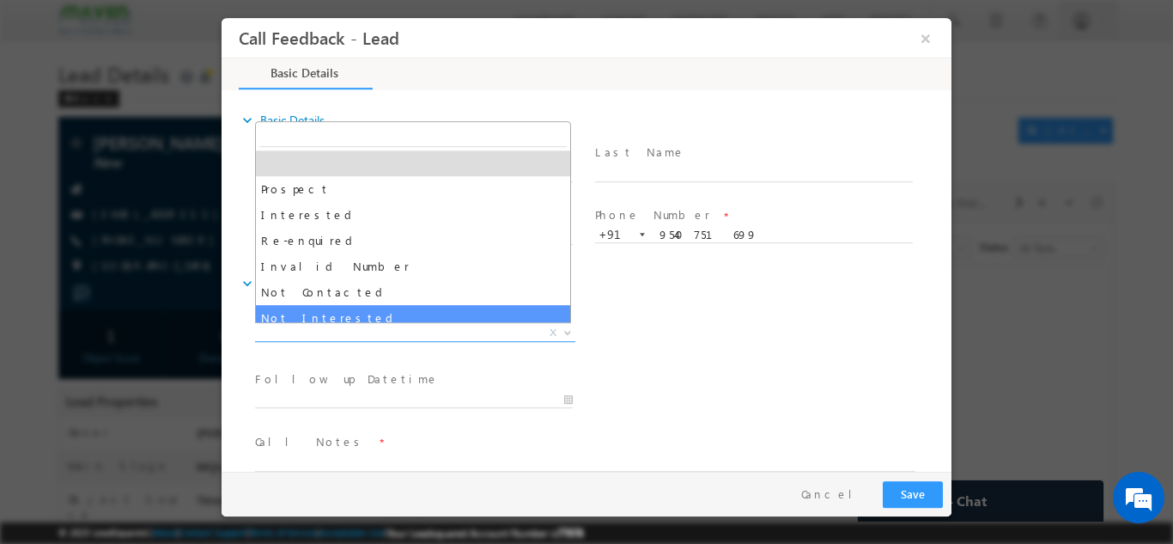
select select "Not Interested"
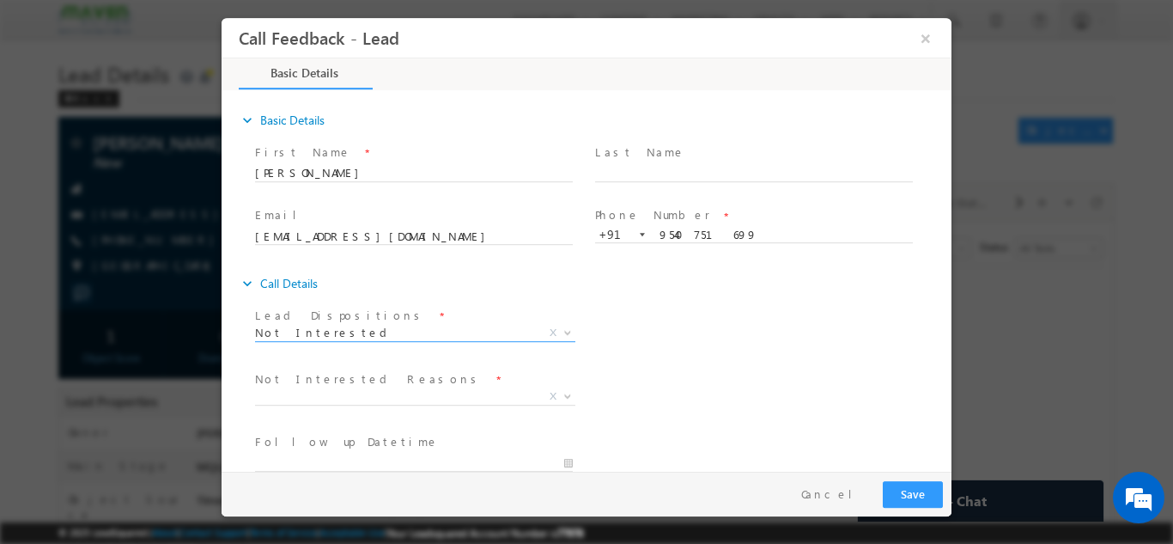
scroll to position [155, 0]
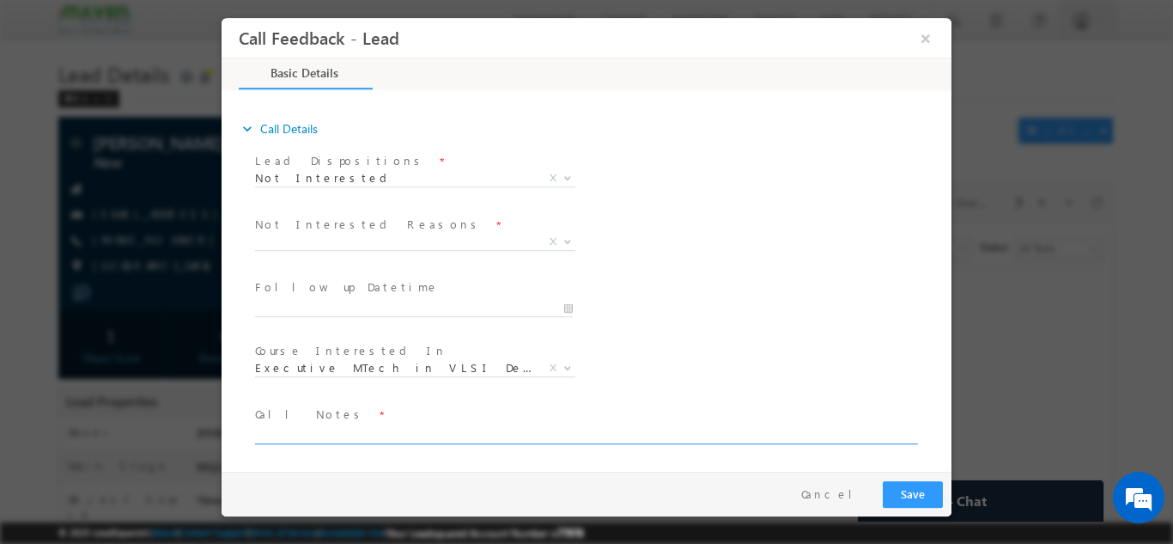
click at [487, 424] on textarea at bounding box center [585, 434] width 661 height 20
type textarea "not interested for this course and disconnected"
click at [483, 241] on span "X" at bounding box center [415, 241] width 320 height 17
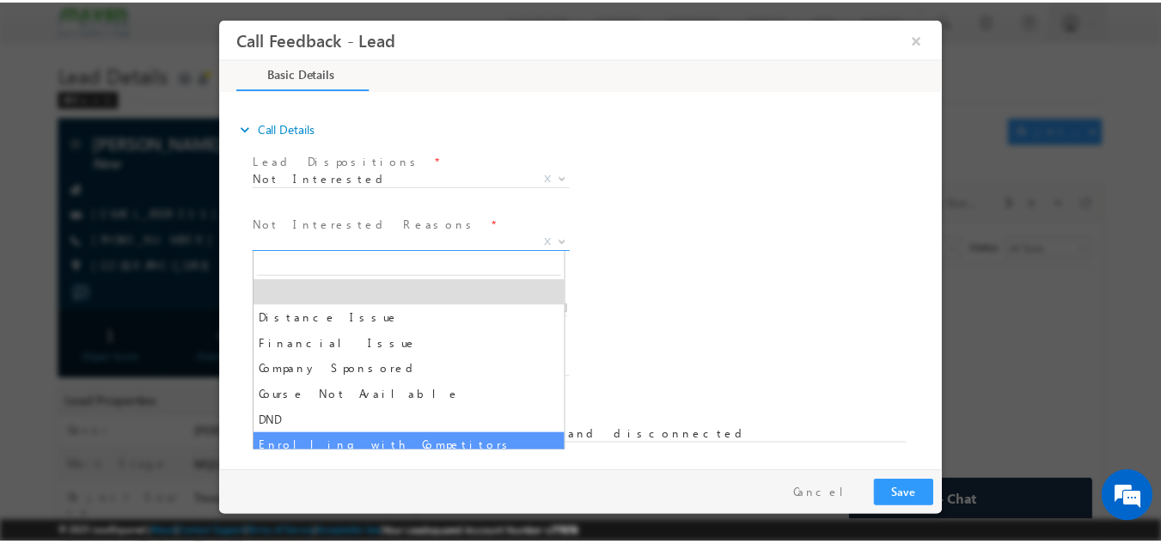
scroll to position [34, 0]
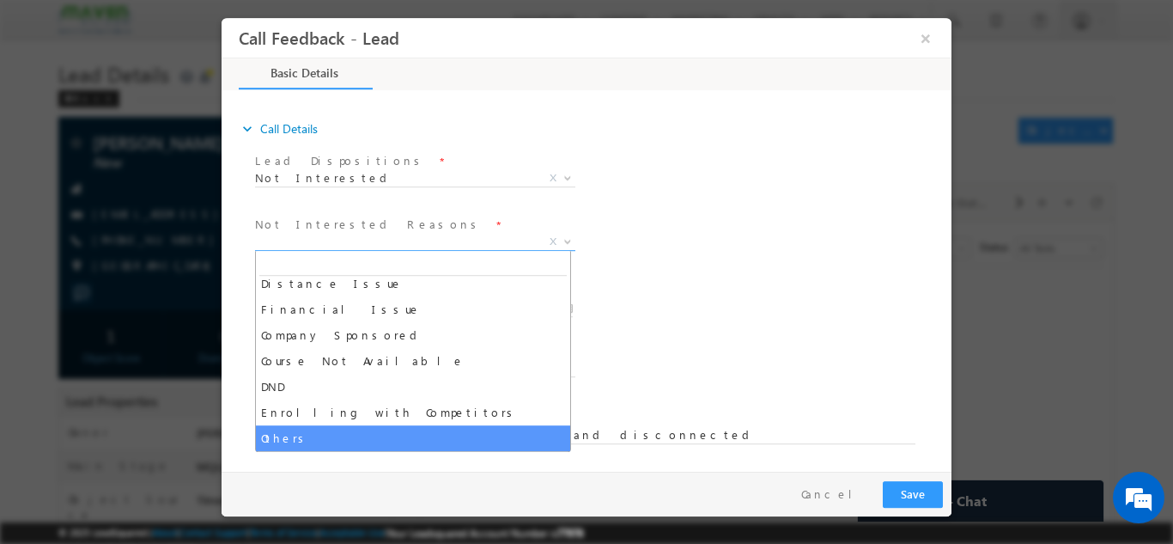
select select "Others"
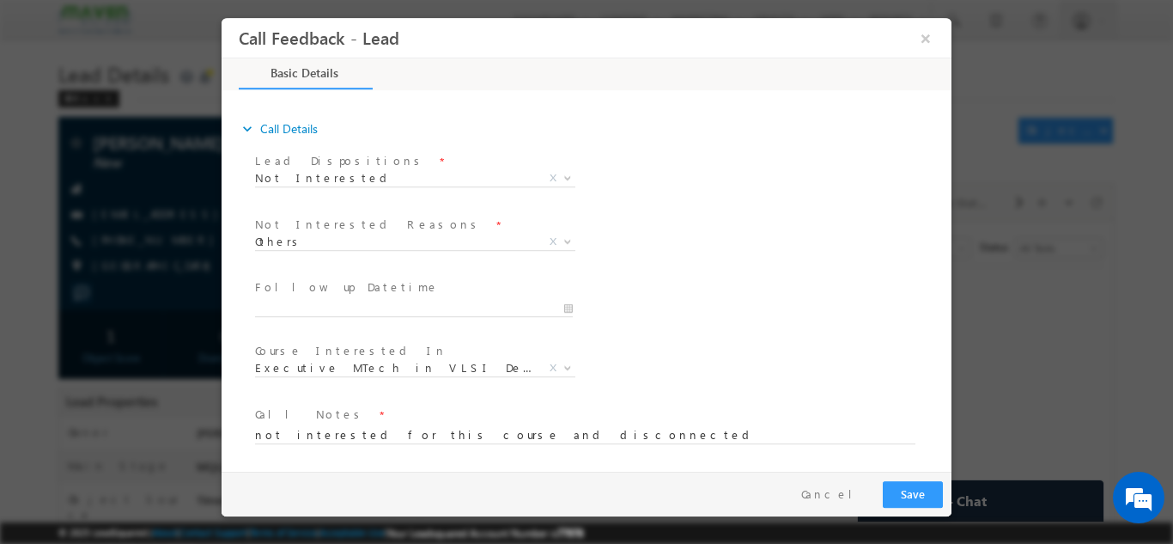
click at [733, 287] on div "Follow up Datetime * Program Type * Long Term Short Term X" at bounding box center [602, 307] width 700 height 64
click at [925, 490] on button "Save" at bounding box center [913, 493] width 60 height 27
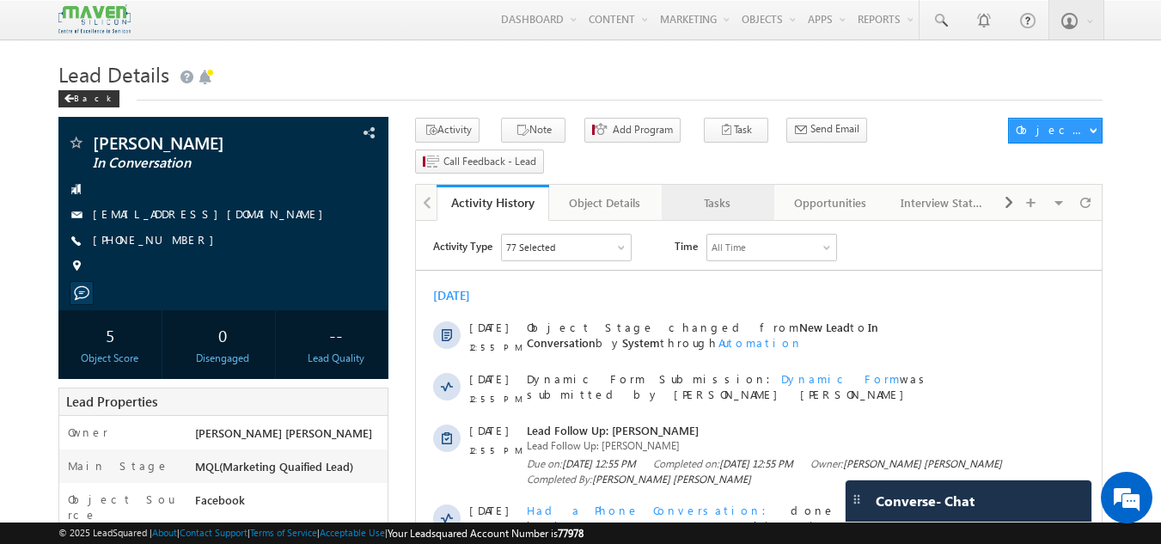
click at [718, 192] on div "Tasks" at bounding box center [716, 202] width 83 height 21
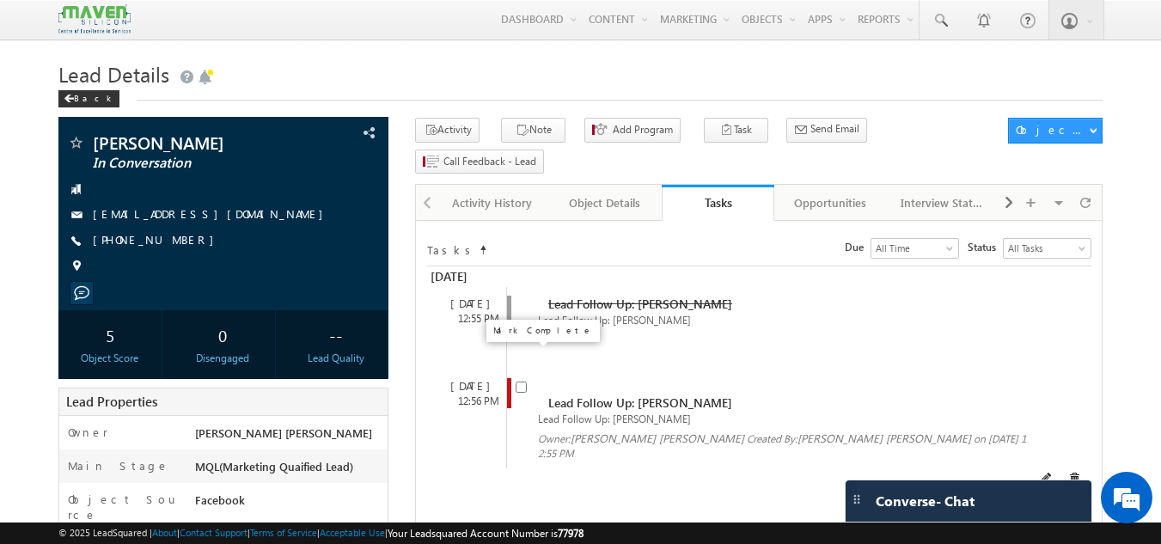
click at [521, 381] on input "checkbox" at bounding box center [520, 386] width 11 height 11
checkbox input "false"
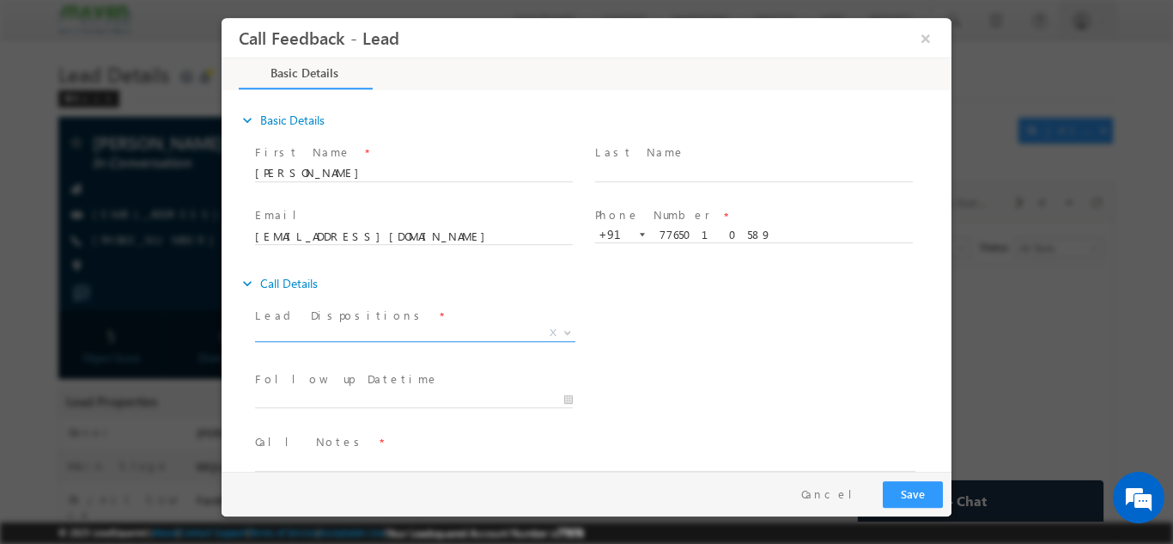
click at [492, 333] on span "X" at bounding box center [415, 332] width 320 height 17
select select "Not Contacted"
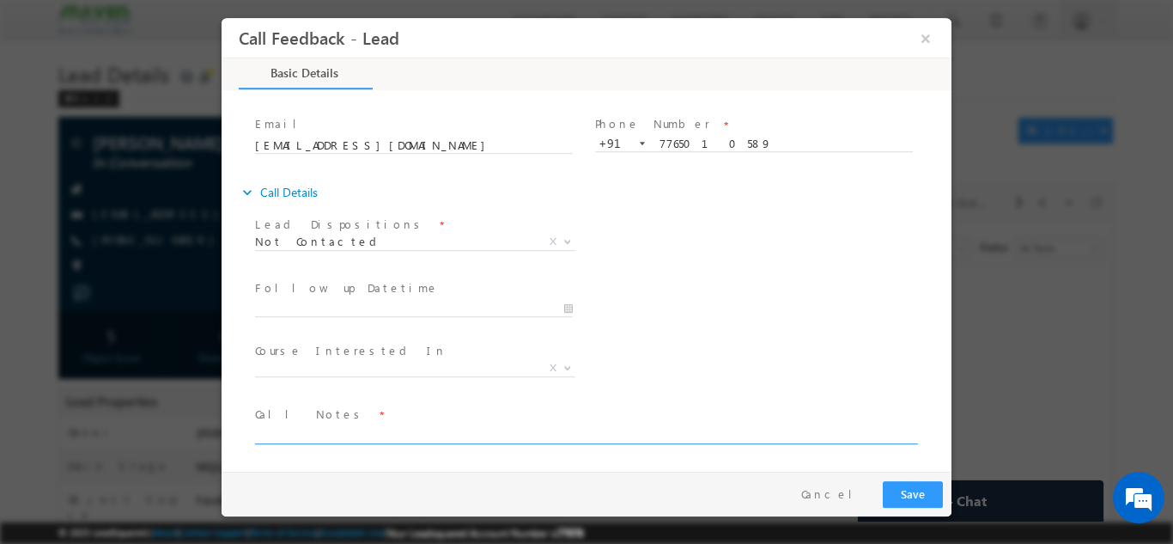
click at [534, 425] on textarea at bounding box center [585, 434] width 661 height 20
type textarea "dnp"
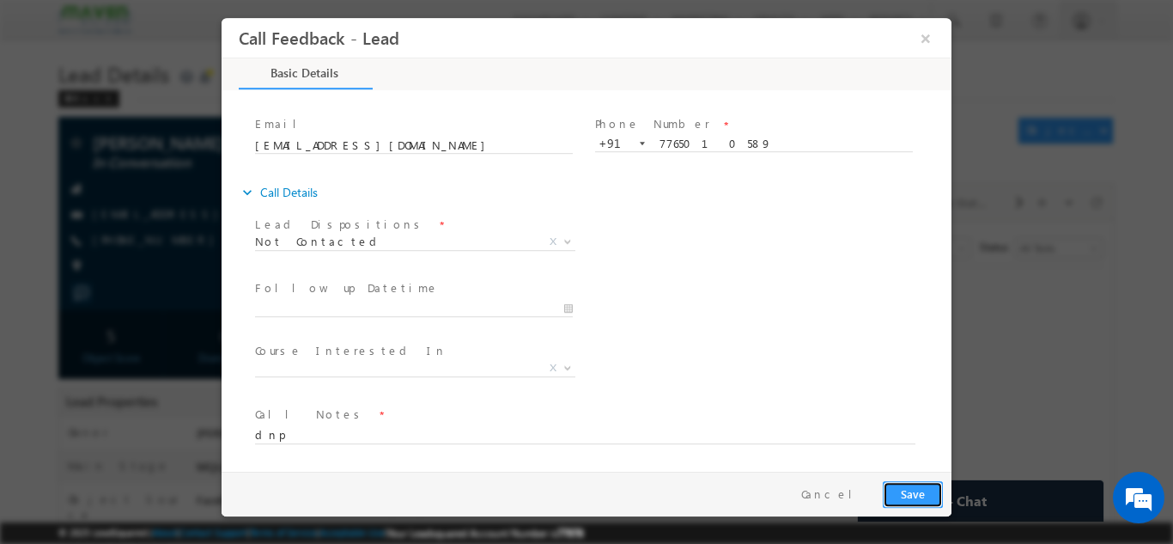
click at [909, 490] on button "Save" at bounding box center [913, 493] width 60 height 27
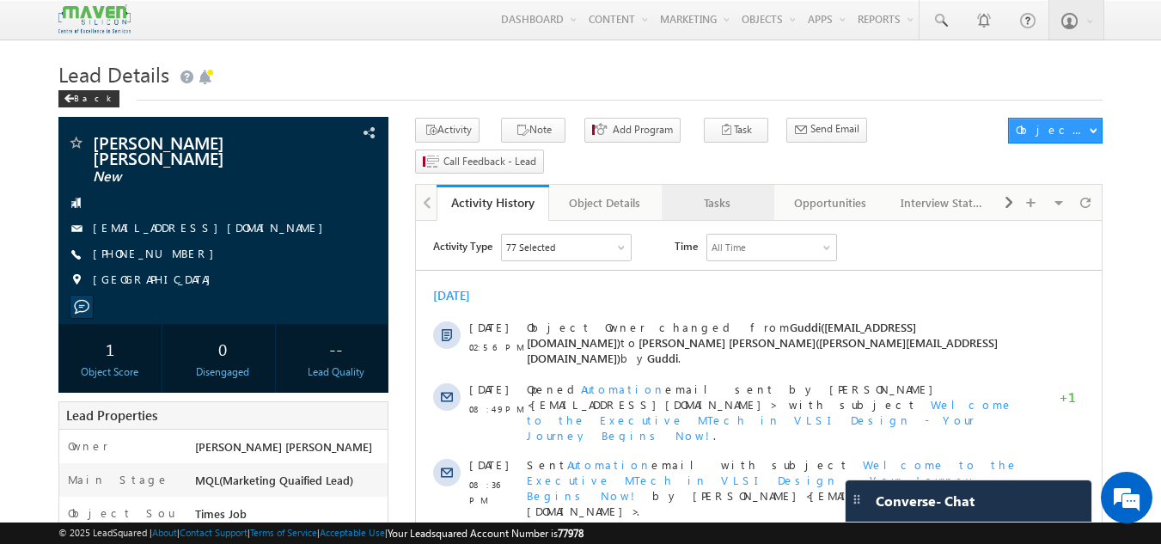
click at [704, 192] on div "Tasks" at bounding box center [716, 202] width 83 height 21
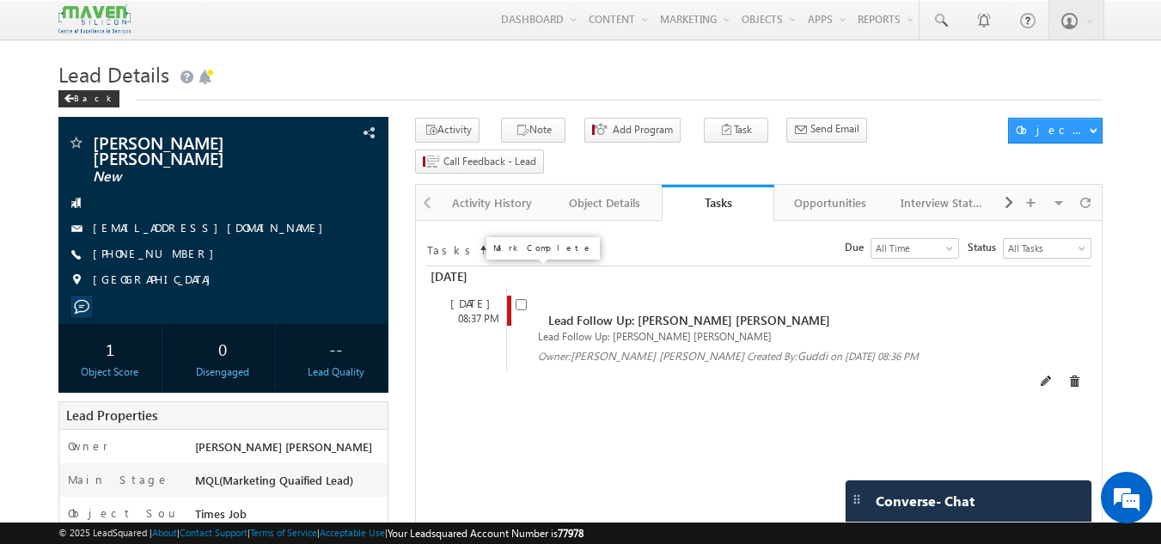
click at [527, 296] on span at bounding box center [520, 303] width 11 height 15
click at [524, 299] on input "checkbox" at bounding box center [520, 304] width 11 height 11
checkbox input "false"
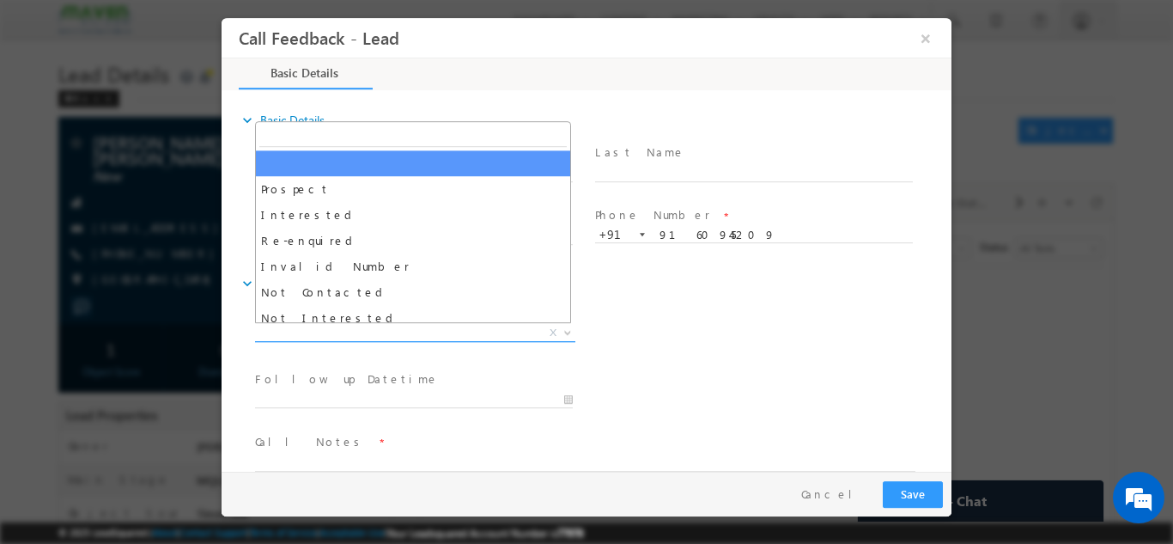
click at [439, 326] on span "X" at bounding box center [415, 332] width 320 height 17
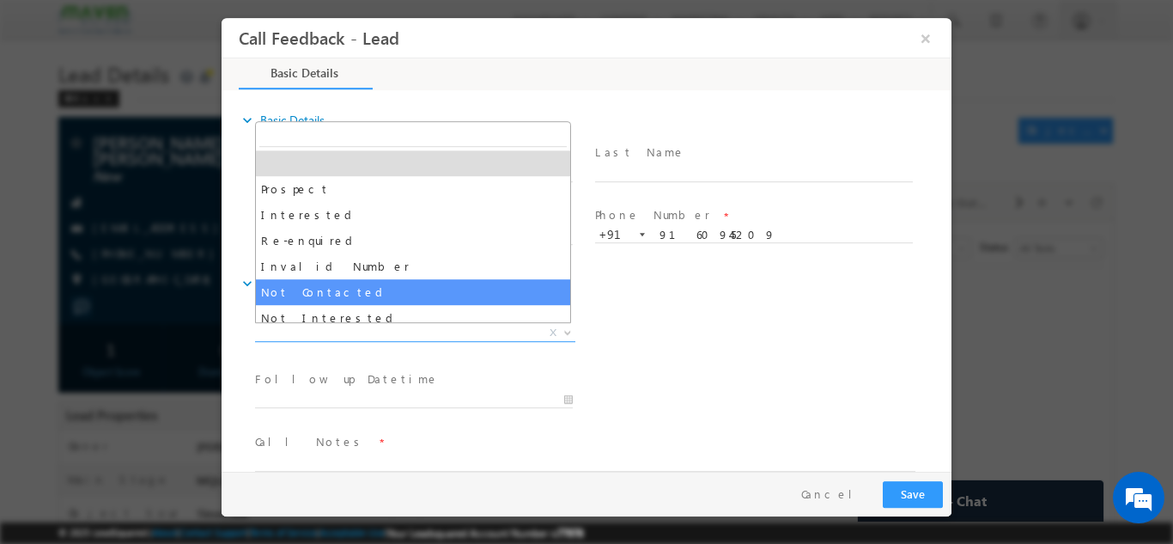
select select "Not Contacted"
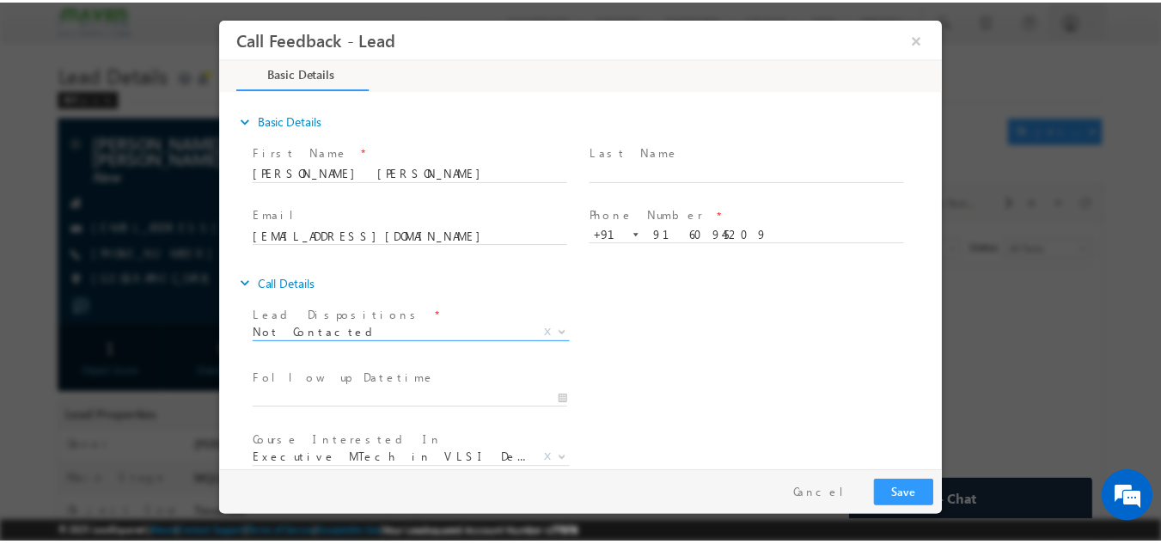
scroll to position [91, 0]
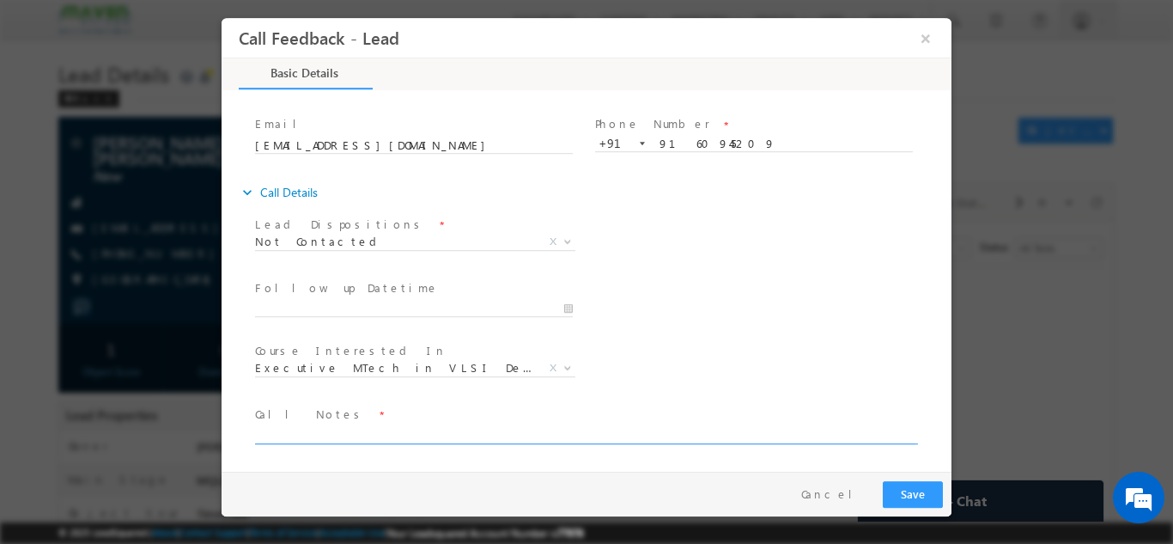
click at [428, 432] on textarea at bounding box center [585, 434] width 661 height 20
type textarea "dnp"
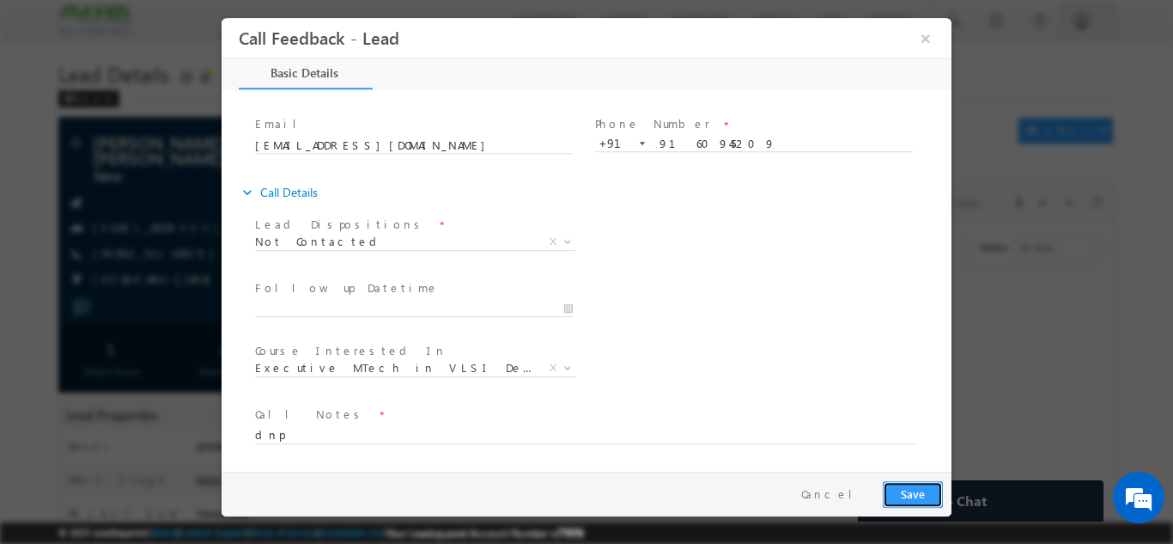
click at [909, 503] on button "Save" at bounding box center [913, 493] width 60 height 27
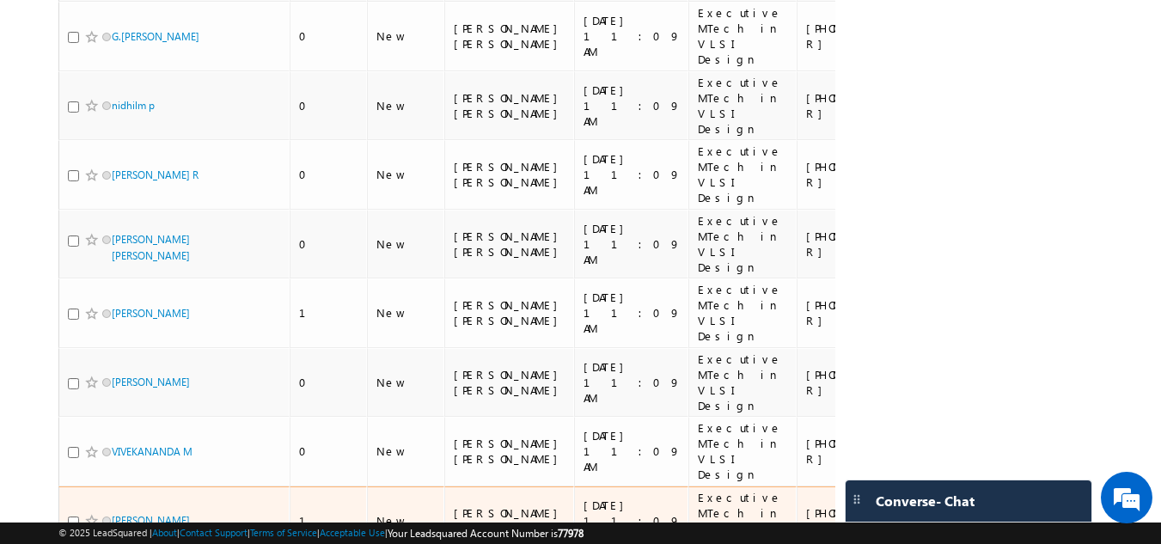
scroll to position [1933, 0]
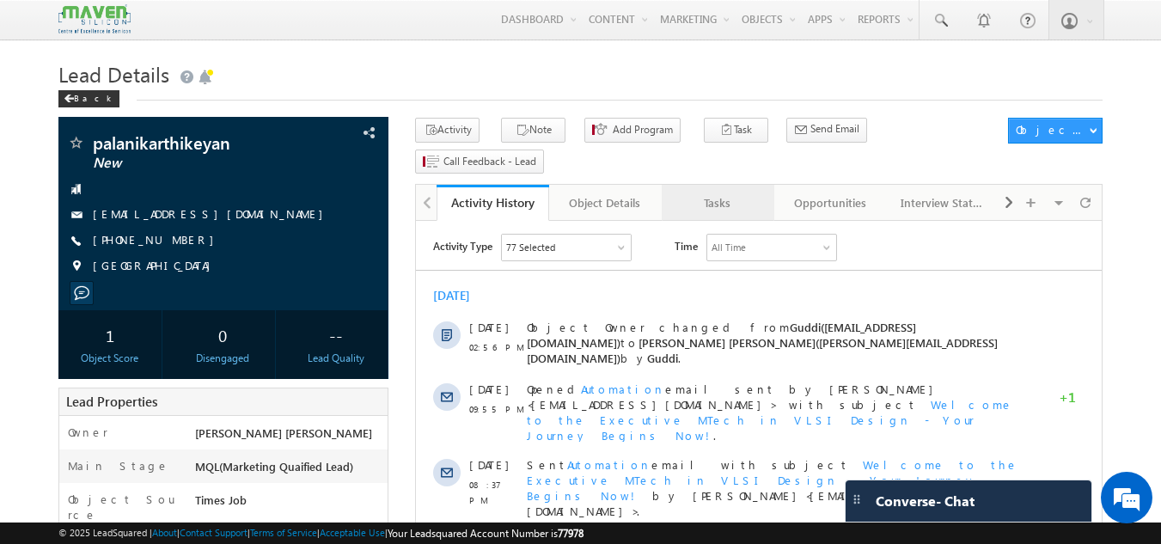
click at [720, 192] on div "Tasks" at bounding box center [716, 202] width 83 height 21
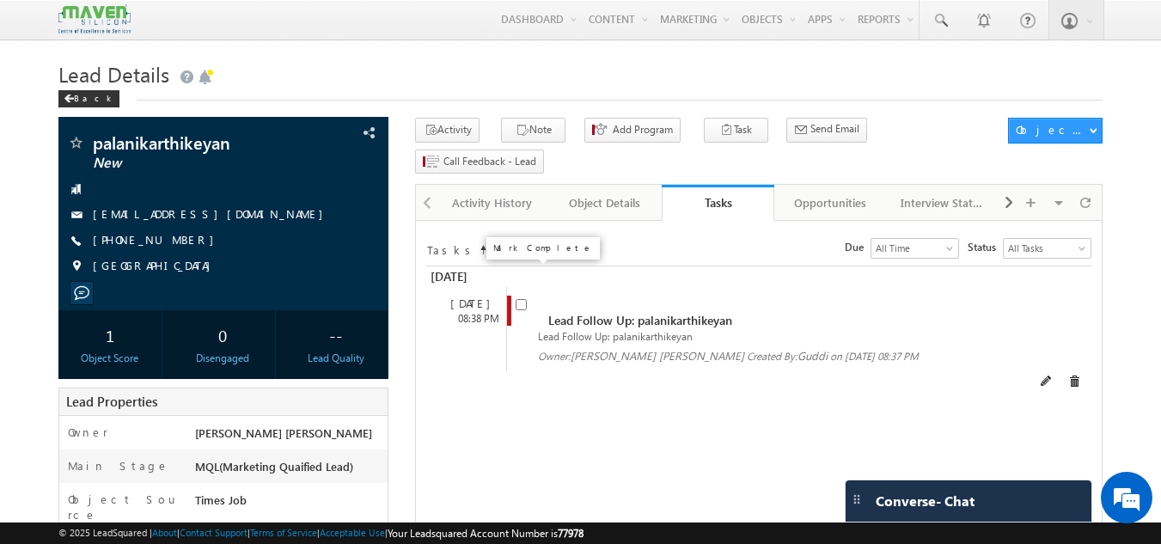
click at [526, 299] on input "checkbox" at bounding box center [520, 304] width 11 height 11
checkbox input "false"
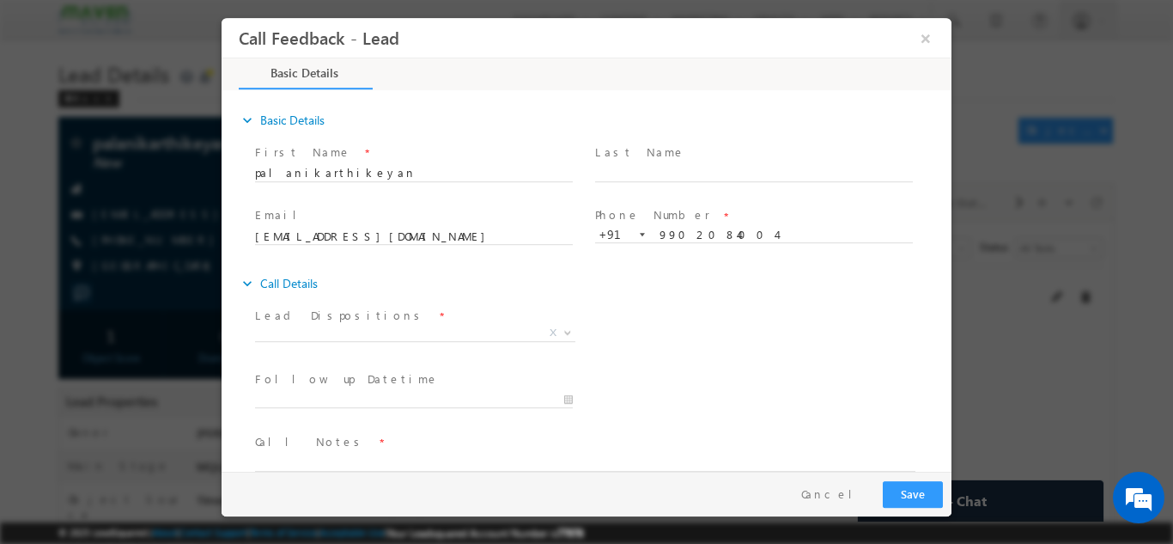
scroll to position [27, 0]
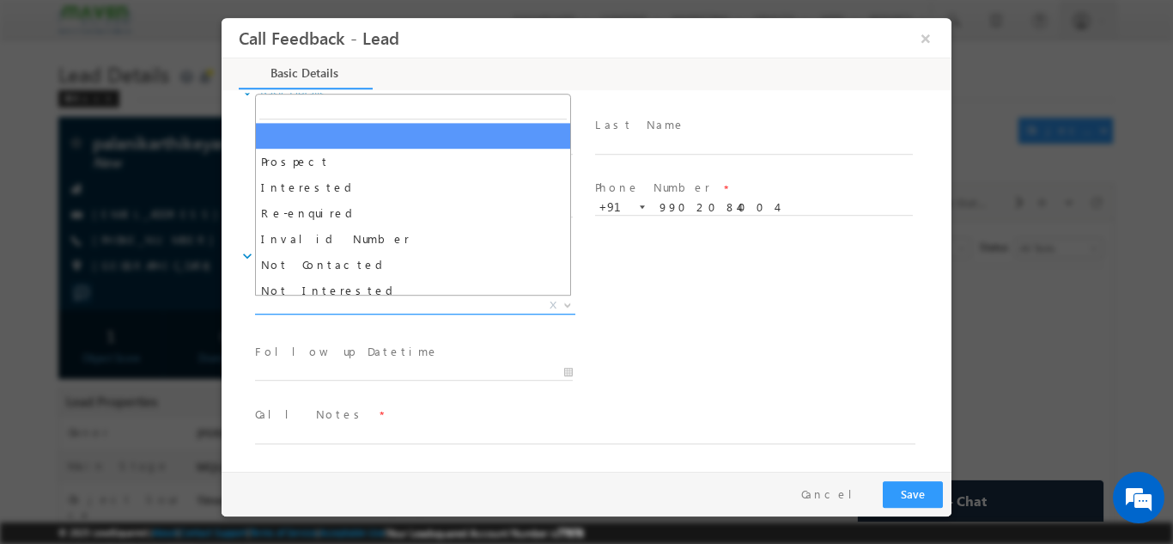
click at [468, 296] on span "X" at bounding box center [415, 304] width 320 height 17
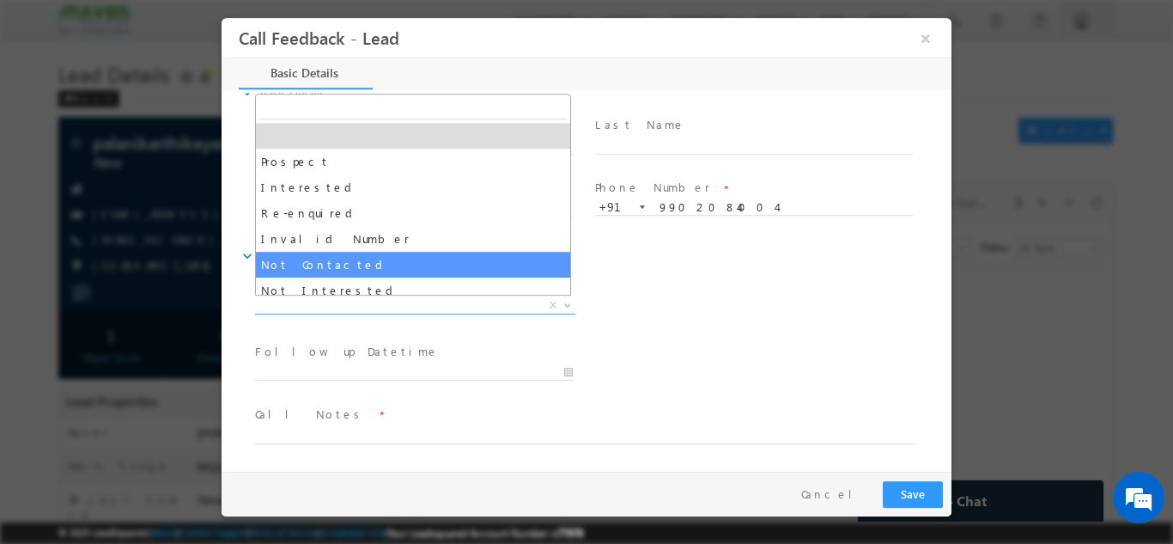
select select "Not Contacted"
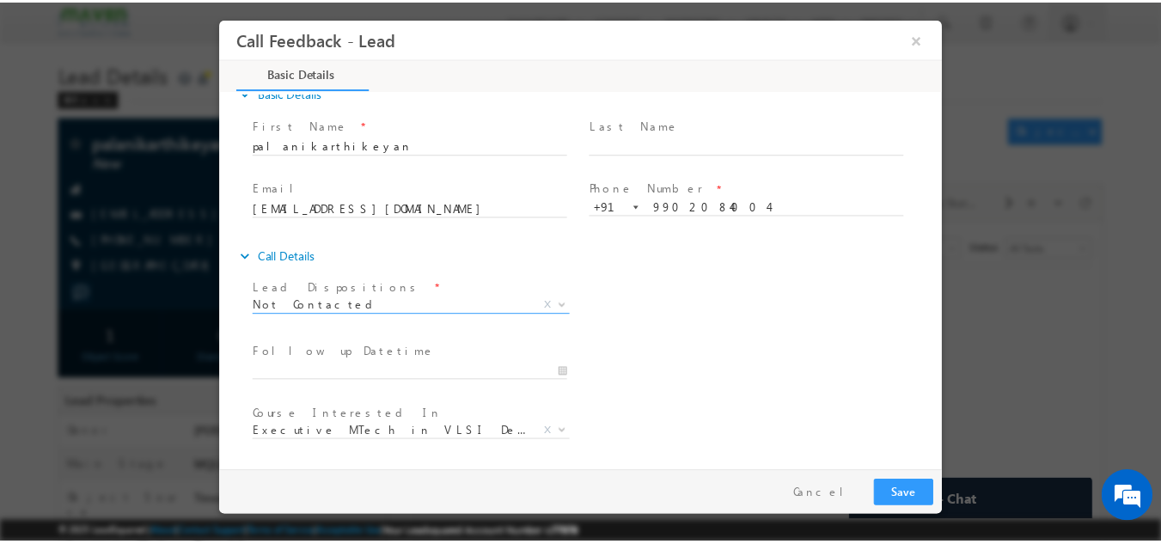
scroll to position [91, 0]
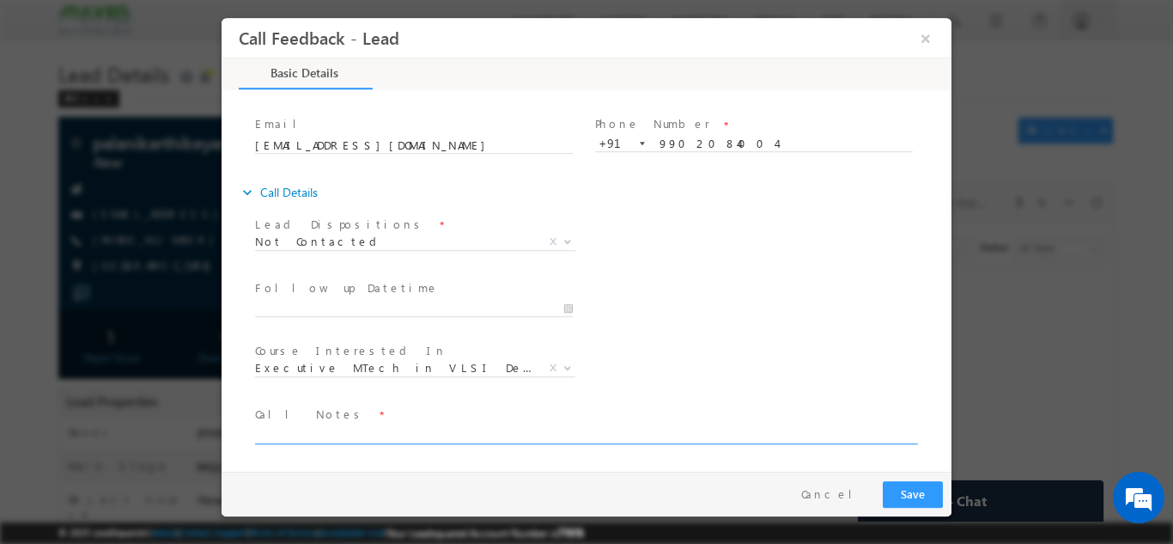
click at [430, 428] on textarea at bounding box center [585, 434] width 661 height 20
type textarea "dnp"
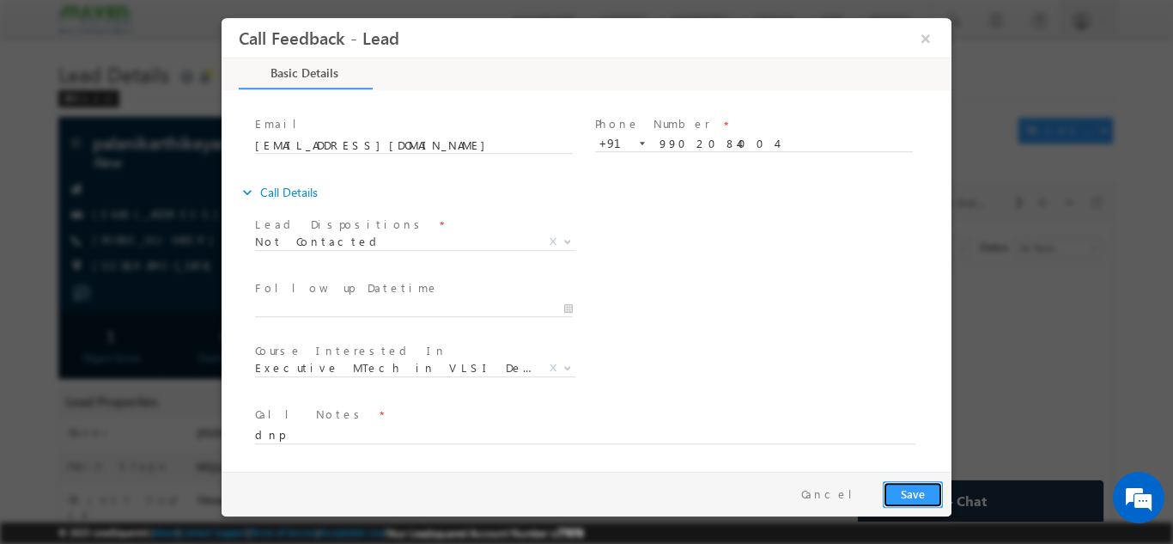
click at [935, 482] on button "Save" at bounding box center [913, 493] width 60 height 27
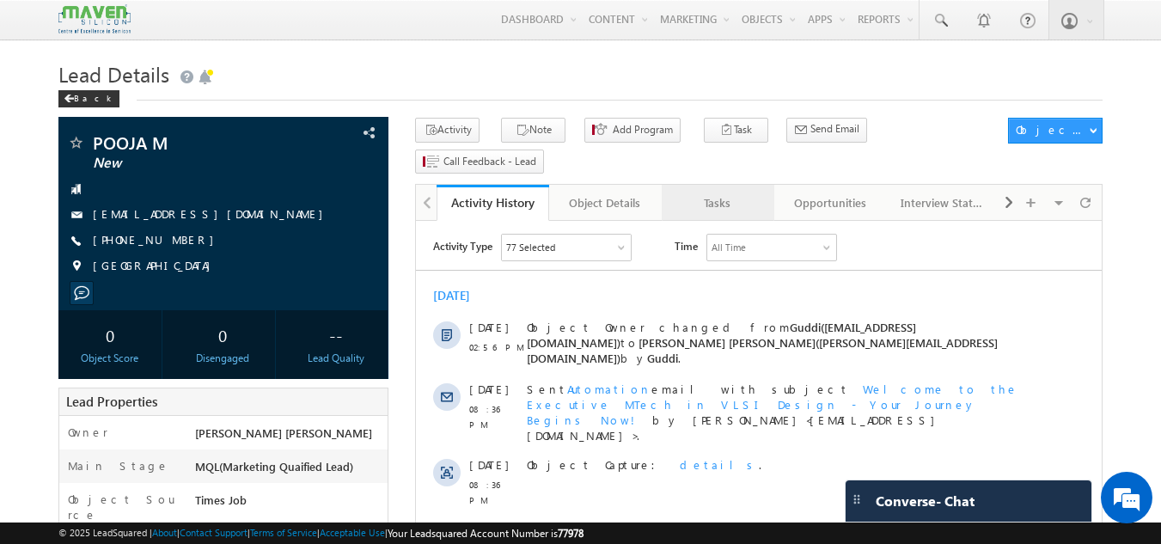
click at [722, 192] on div "Tasks" at bounding box center [716, 202] width 83 height 21
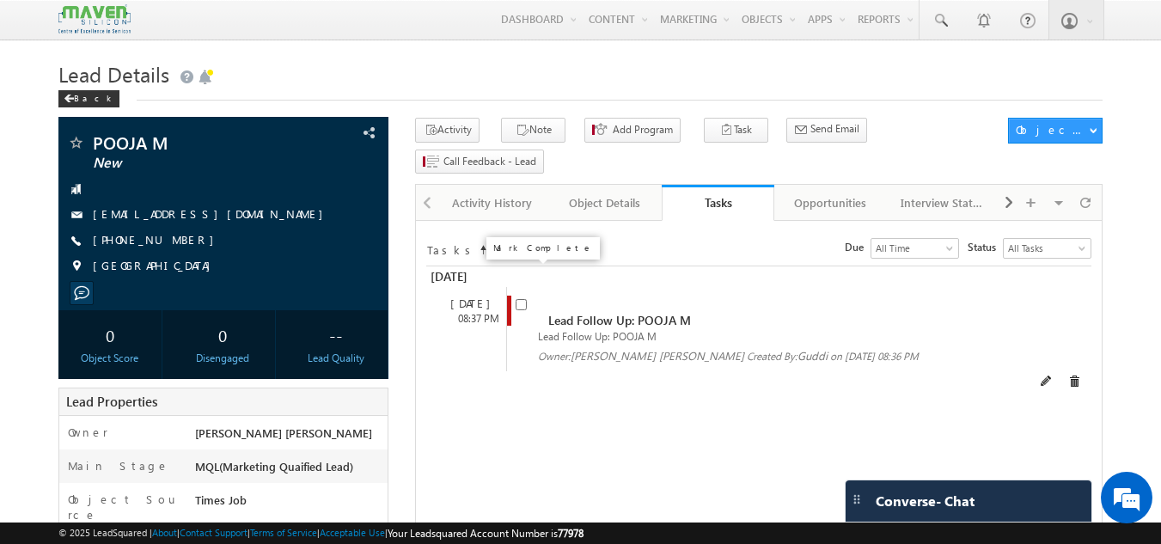
click at [523, 296] on span at bounding box center [520, 303] width 11 height 15
click at [517, 296] on span at bounding box center [520, 303] width 11 height 15
click at [523, 299] on input "checkbox" at bounding box center [520, 304] width 11 height 11
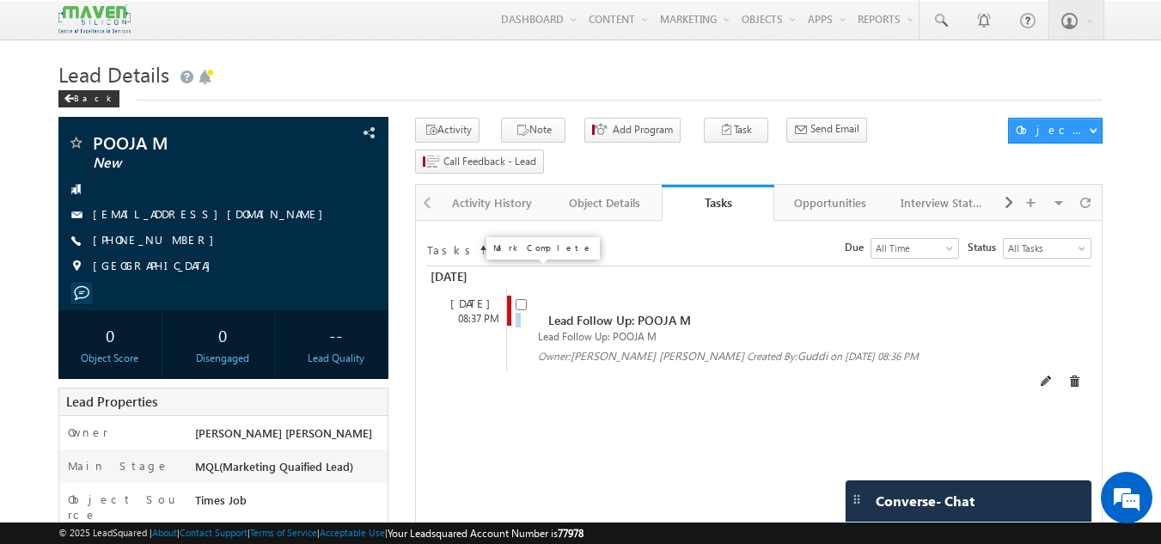
checkbox input "false"
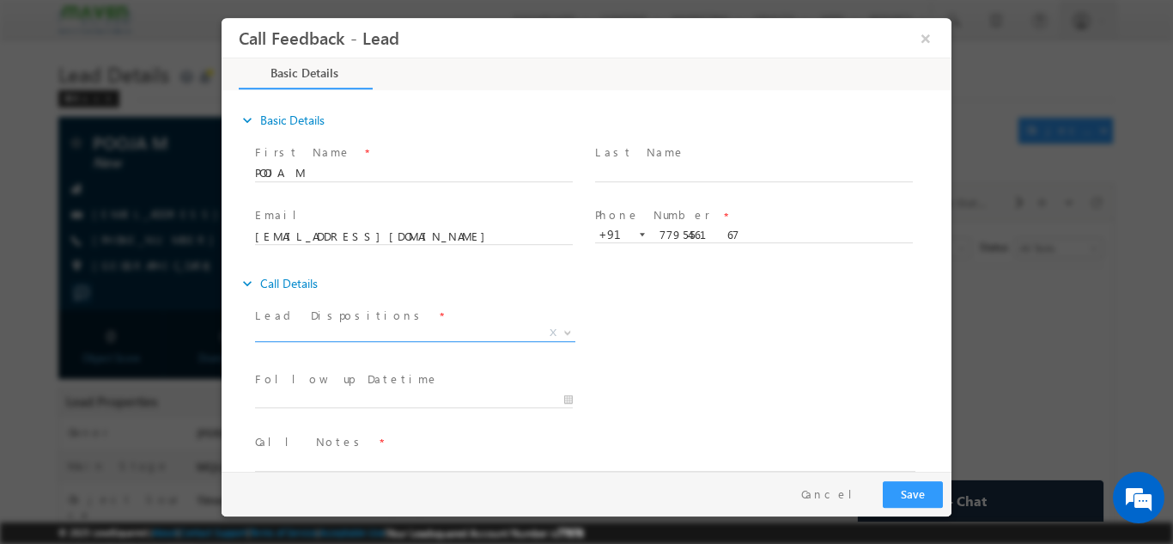
click at [448, 326] on span "X" at bounding box center [415, 332] width 320 height 17
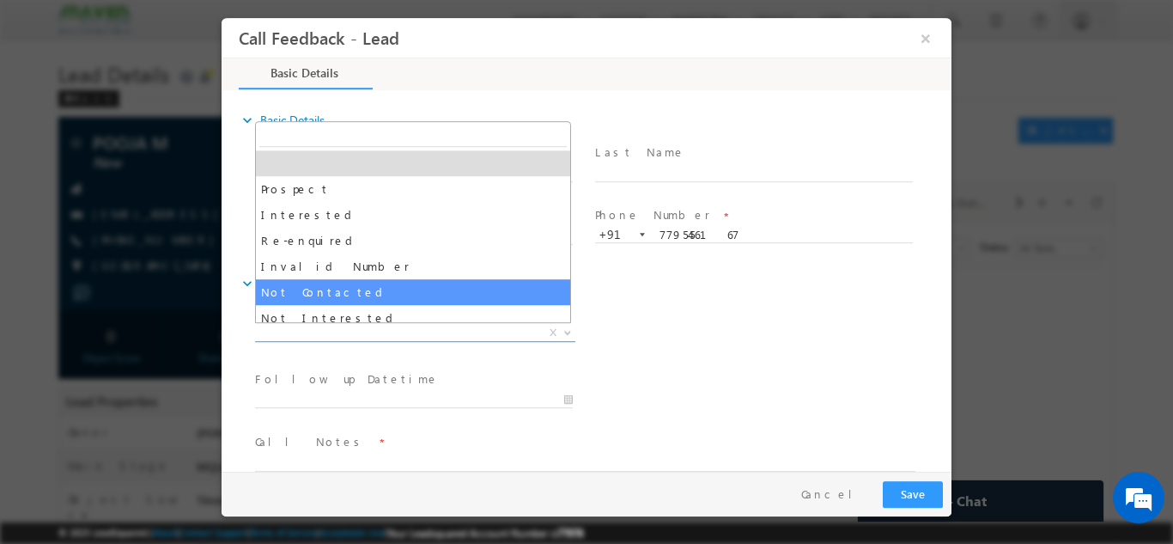
select select "Not Contacted"
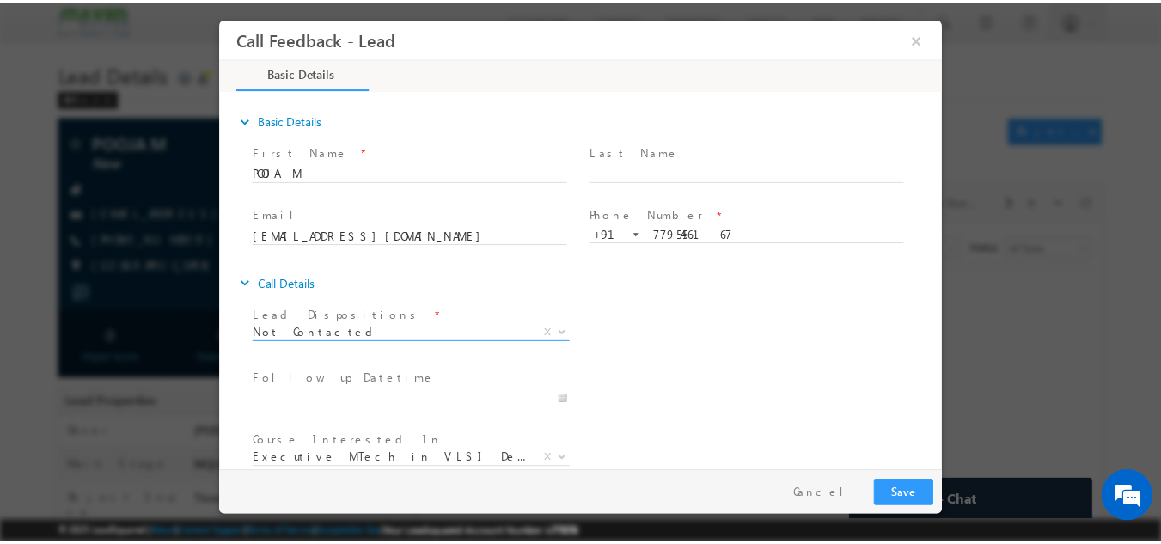
scroll to position [91, 0]
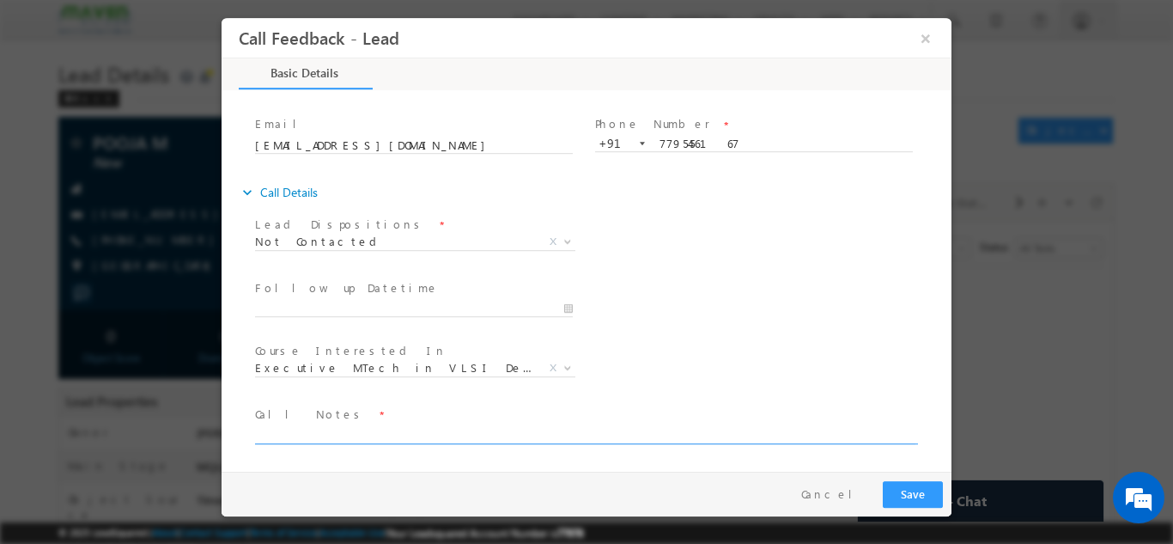
click at [390, 424] on textarea at bounding box center [585, 434] width 661 height 20
type textarea "dnp"
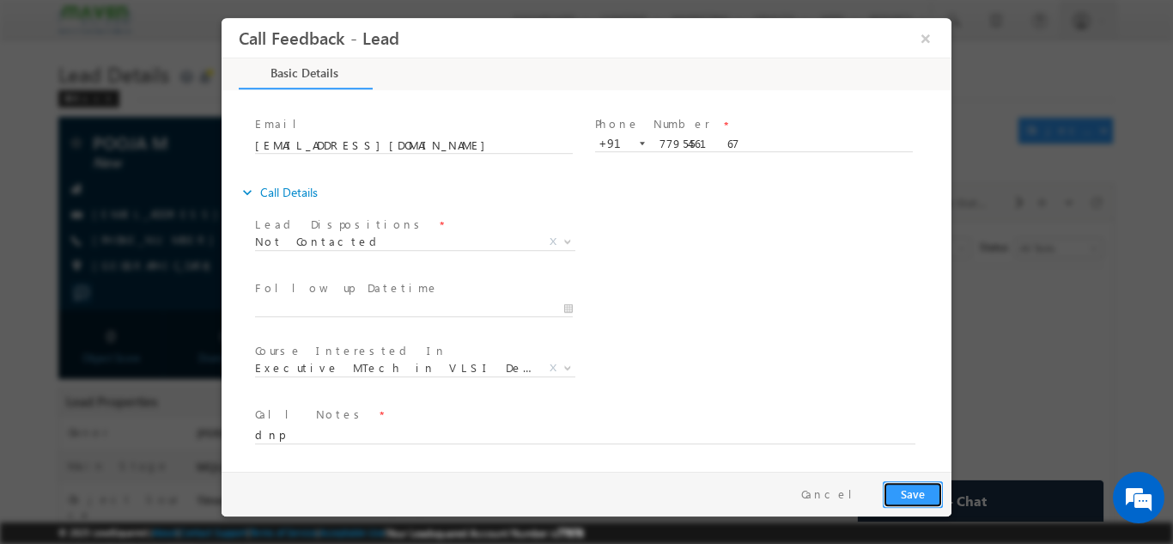
click at [917, 481] on button "Save" at bounding box center [913, 493] width 60 height 27
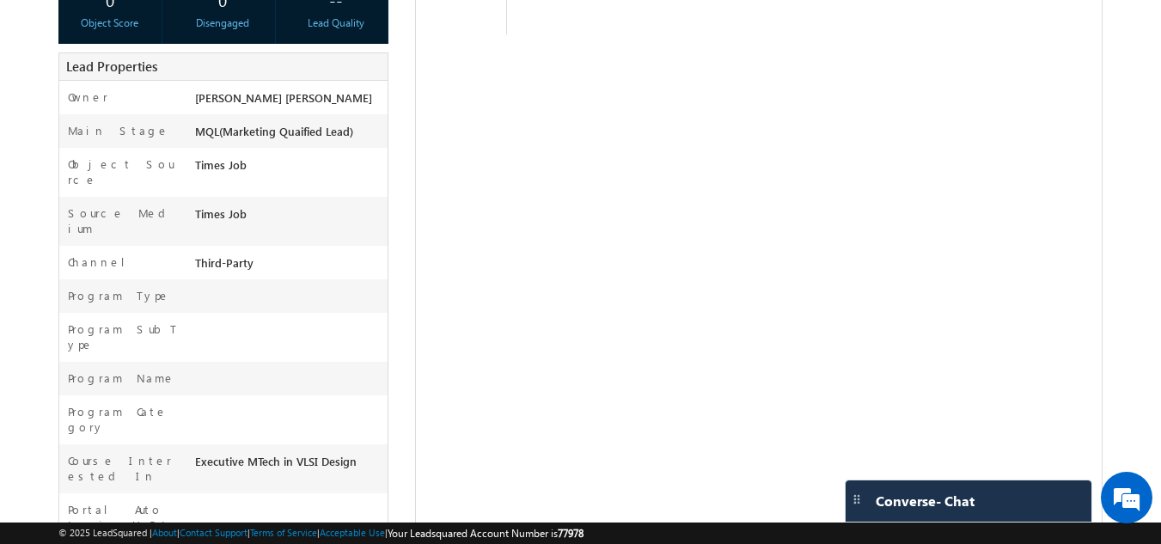
scroll to position [475, 0]
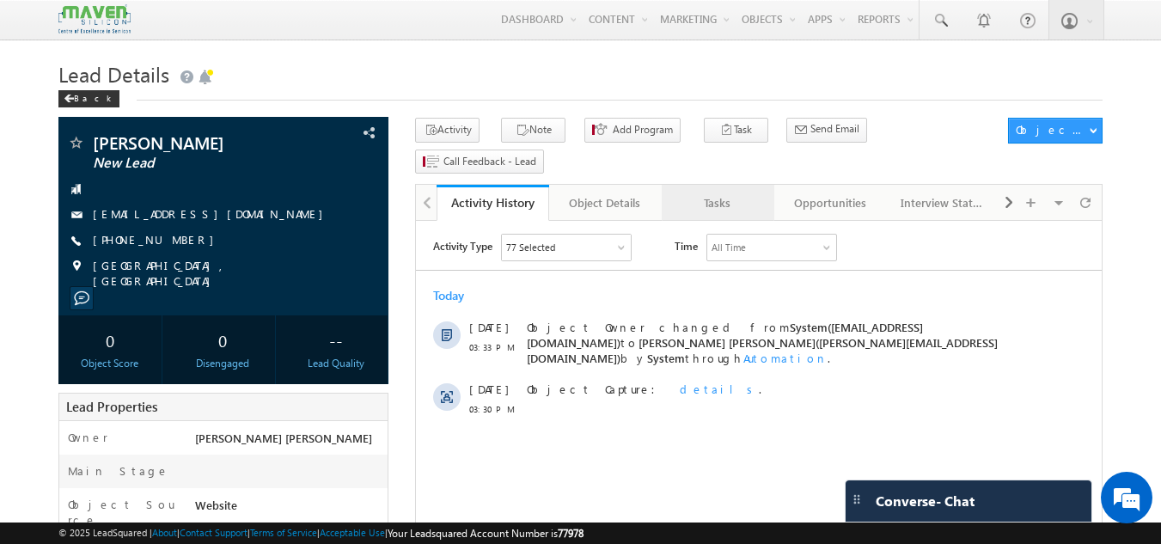
click at [735, 185] on link "Tasks" at bounding box center [717, 203] width 113 height 36
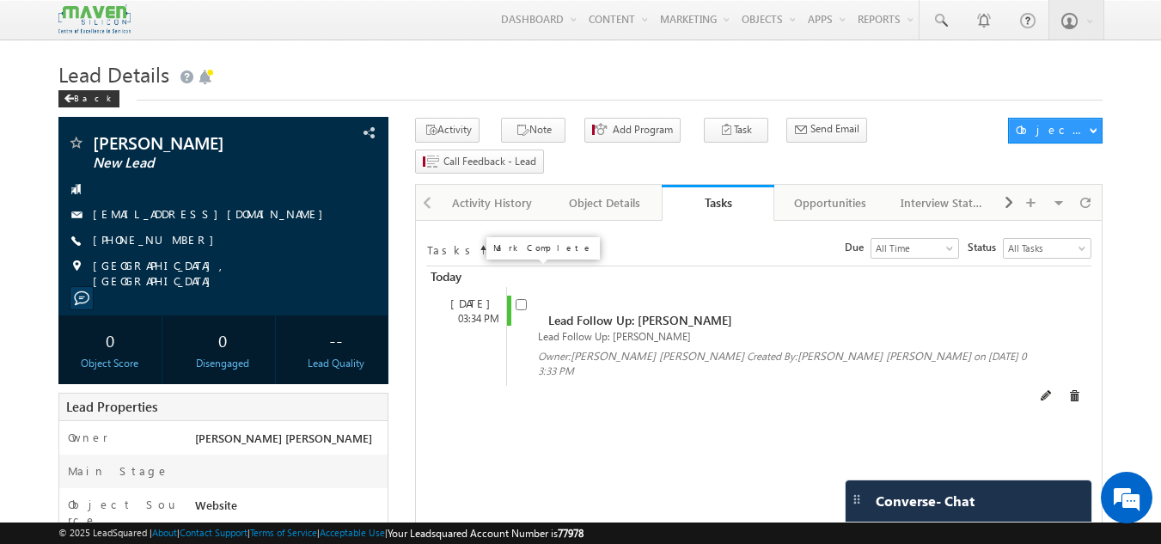
click at [521, 299] on input "checkbox" at bounding box center [520, 304] width 11 height 11
checkbox input "false"
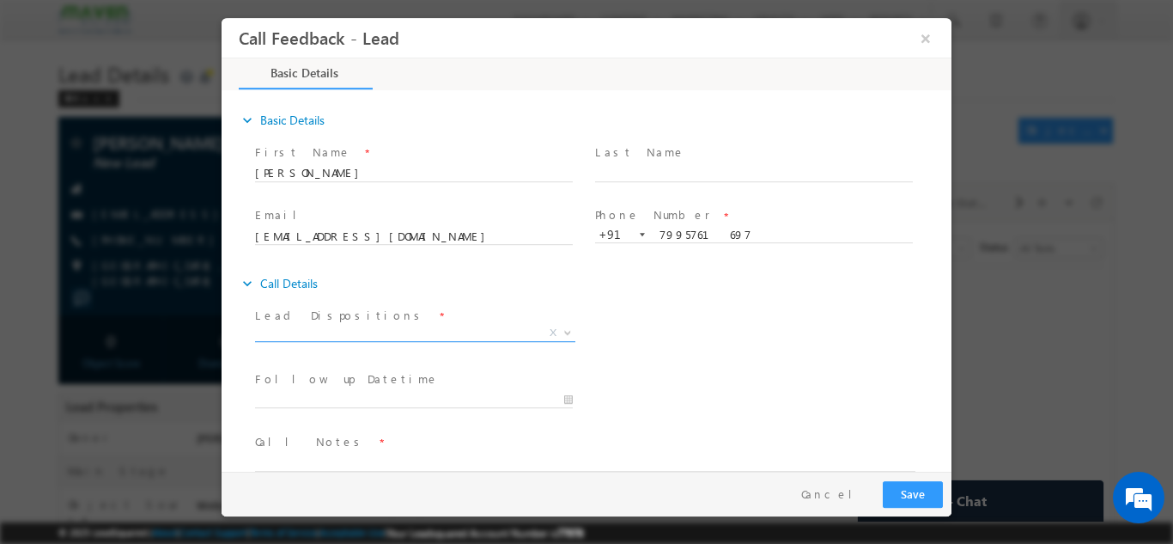
click at [436, 337] on span "X" at bounding box center [415, 332] width 320 height 17
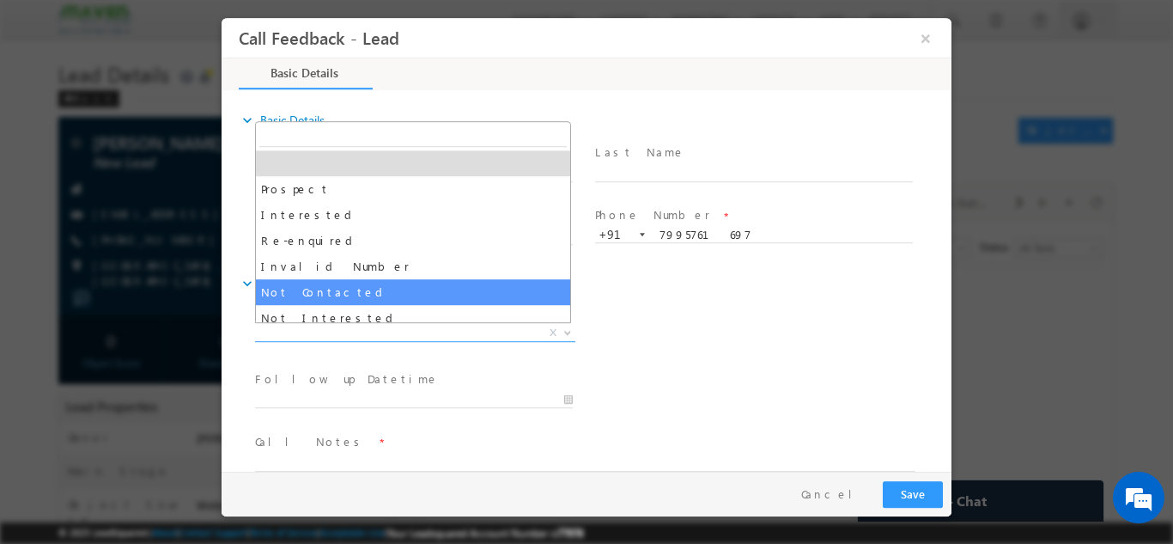
select select "Not Contacted"
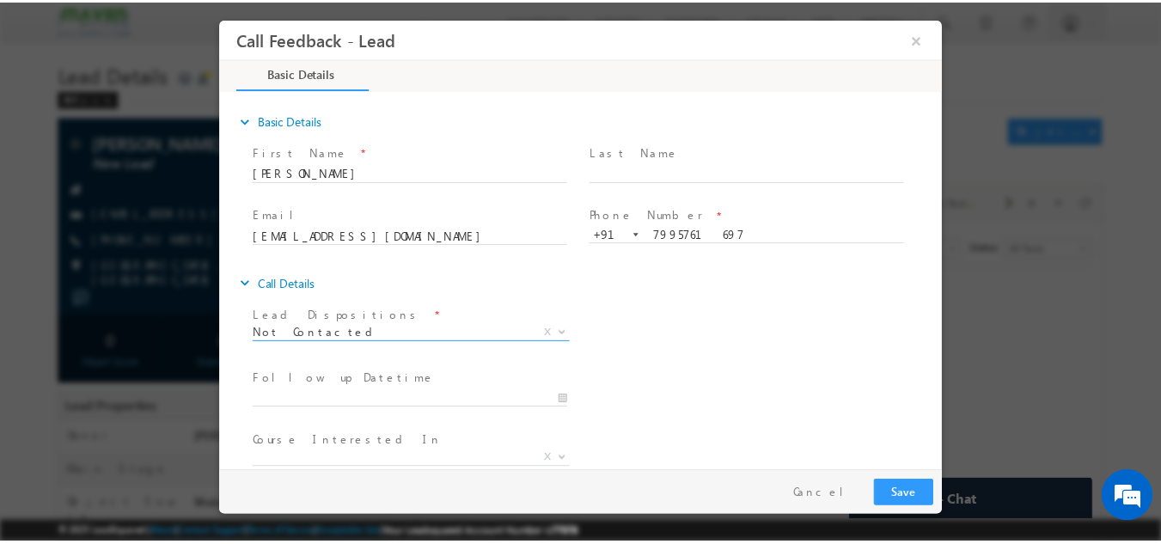
scroll to position [91, 0]
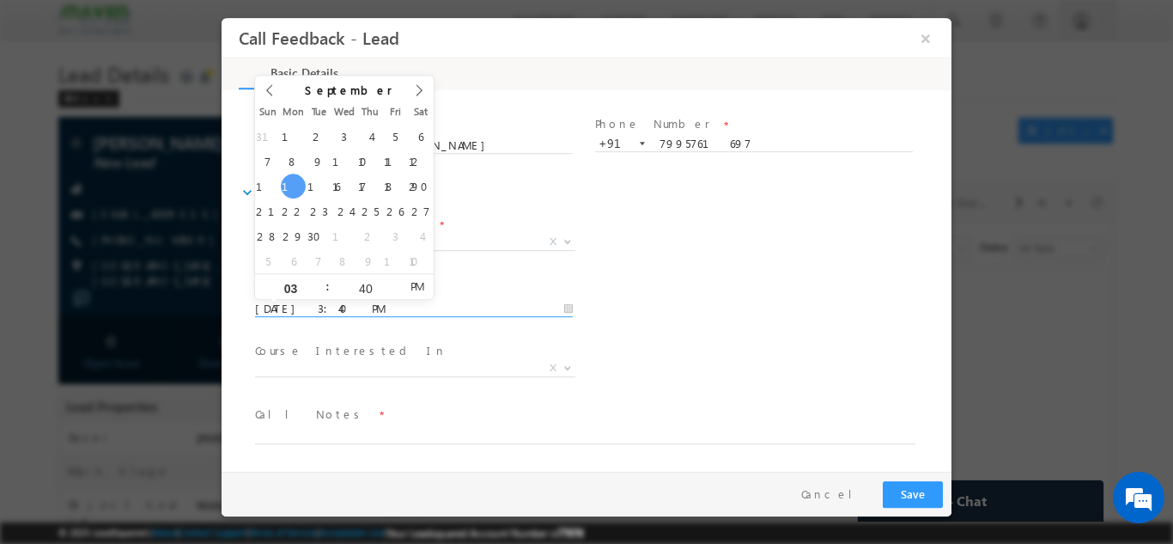
click at [391, 308] on input "15/09/2025 3:40 PM" at bounding box center [414, 308] width 318 height 17
type input "16/09/2025 3:40 PM"
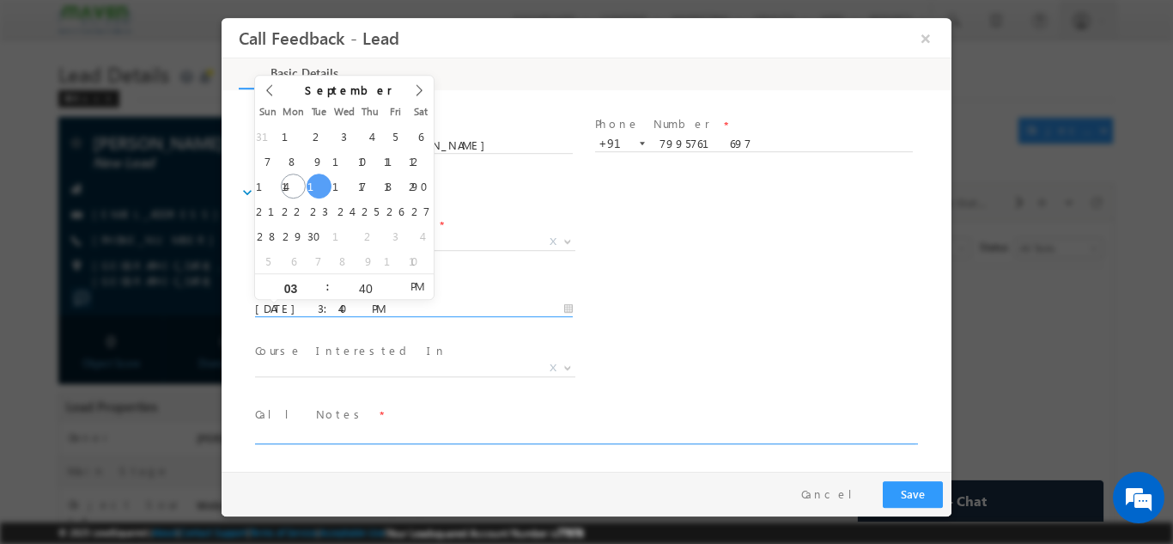
click at [329, 427] on textarea at bounding box center [585, 434] width 661 height 20
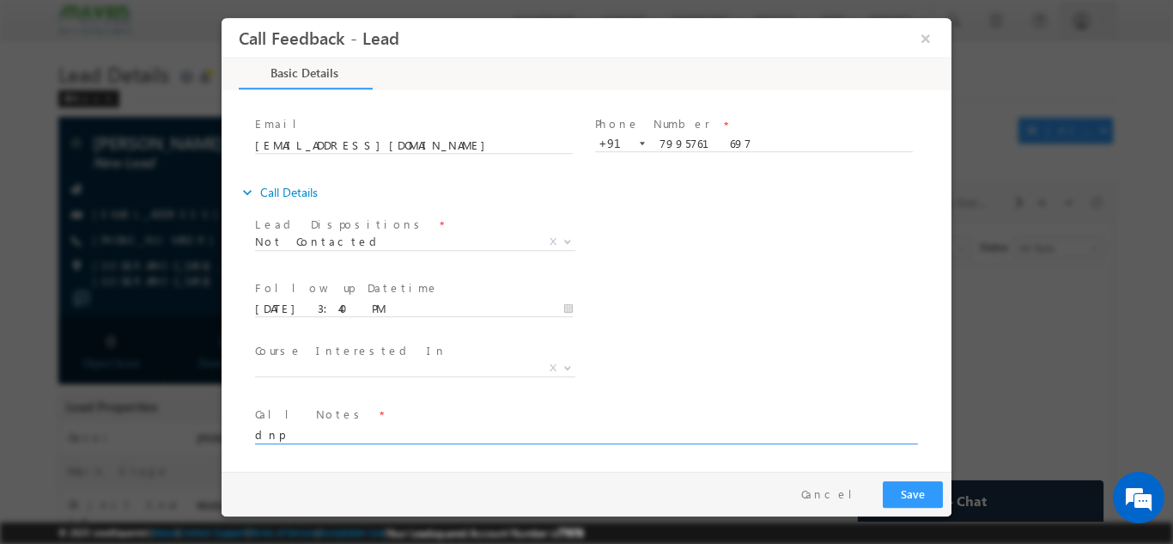
type textarea "dnp"
click at [917, 482] on button "Save" at bounding box center [913, 493] width 60 height 27
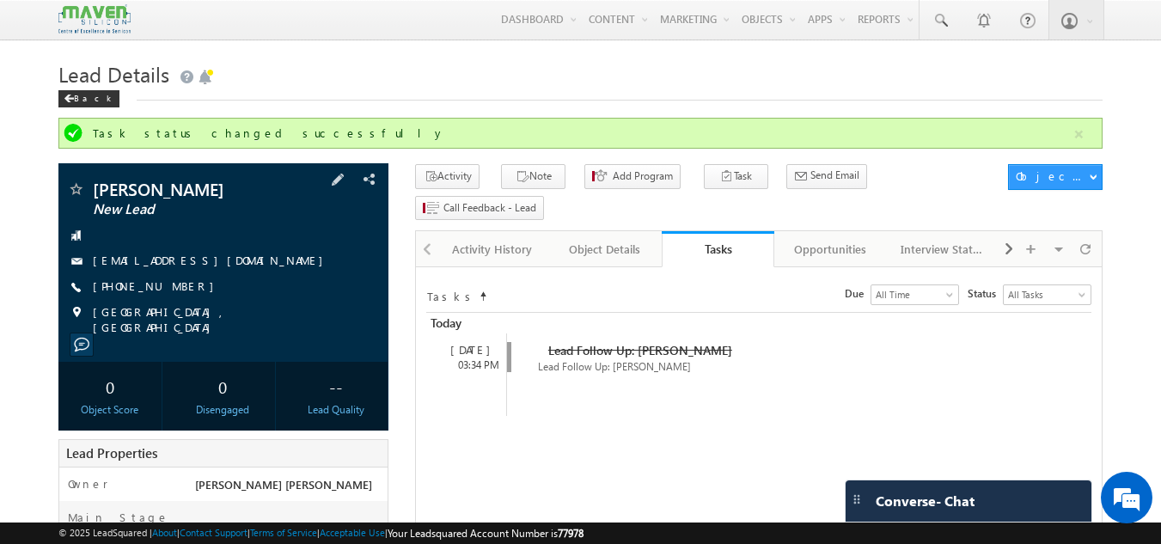
drag, startPoint x: 196, startPoint y: 296, endPoint x: 176, endPoint y: 287, distance: 21.5
click at [176, 287] on div "[PHONE_NUMBER]" at bounding box center [224, 286] width 314 height 17
copy div "[PHONE_NUMBER]"
